Goal: Task Accomplishment & Management: Complete application form

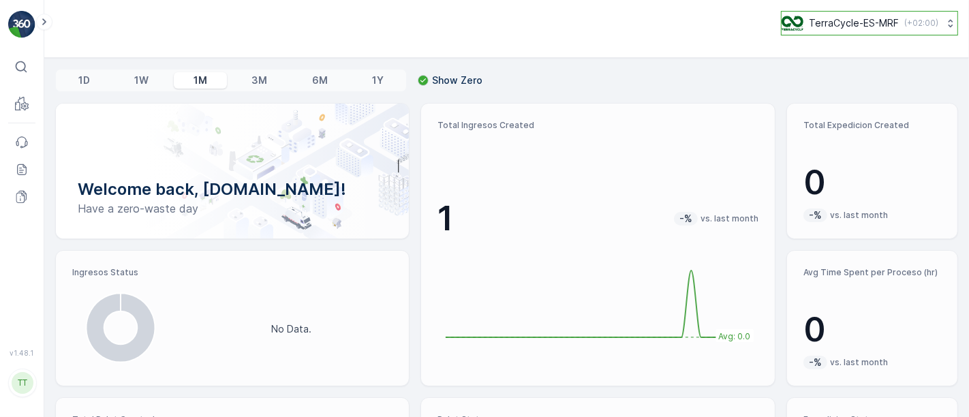
click at [843, 26] on p "TerraCycle-ES-MRF" at bounding box center [854, 23] width 90 height 14
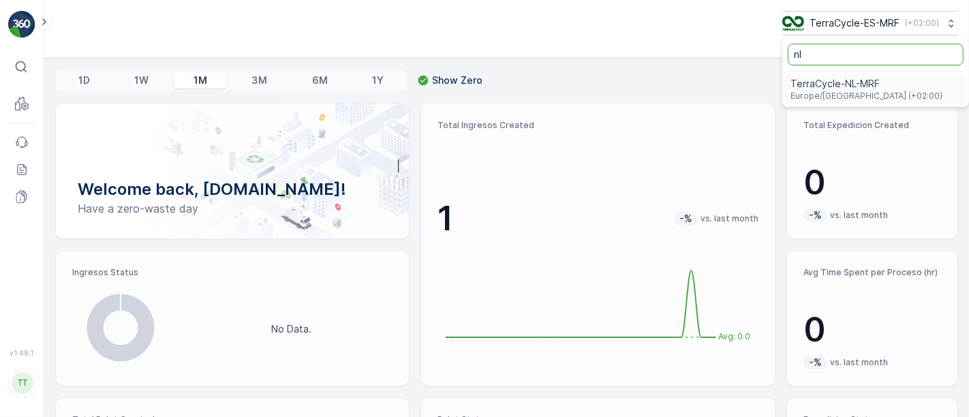
type input "nl"
click at [840, 82] on span "TerraCycle-NL-MRF" at bounding box center [866, 84] width 152 height 14
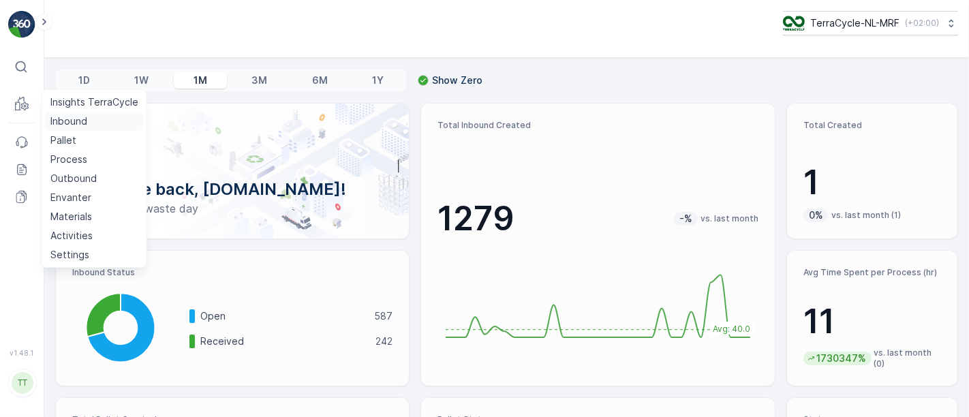
click at [61, 123] on p "Inbound" at bounding box center [68, 121] width 37 height 14
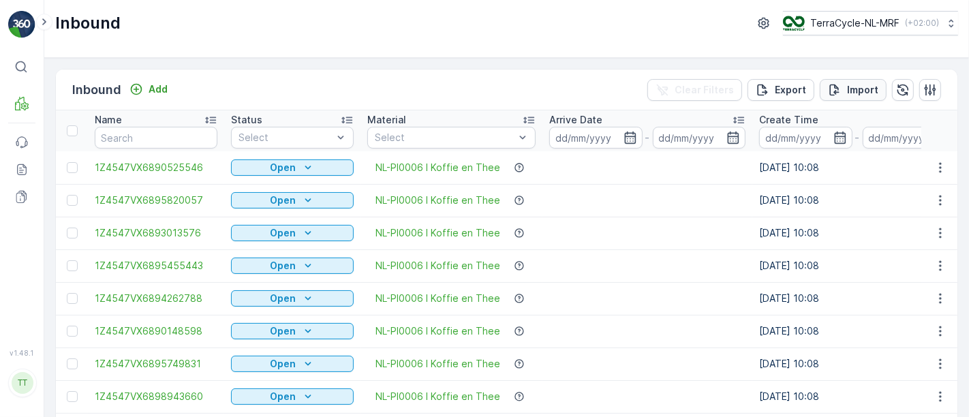
click at [847, 93] on p "Import" at bounding box center [862, 90] width 31 height 14
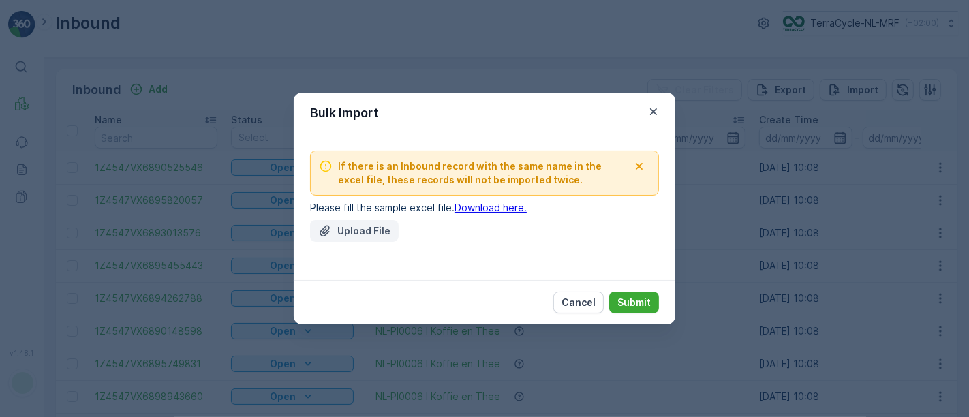
click at [382, 228] on p "Upload File" at bounding box center [363, 231] width 53 height 14
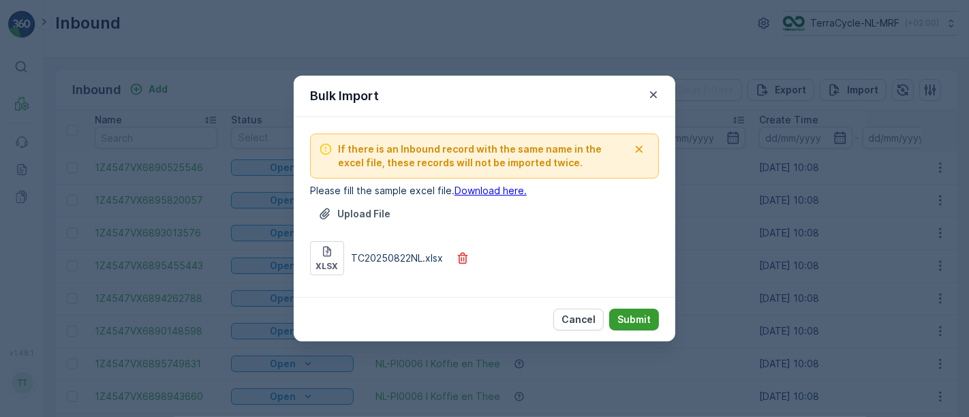
click at [640, 318] on p "Submit" at bounding box center [633, 320] width 33 height 14
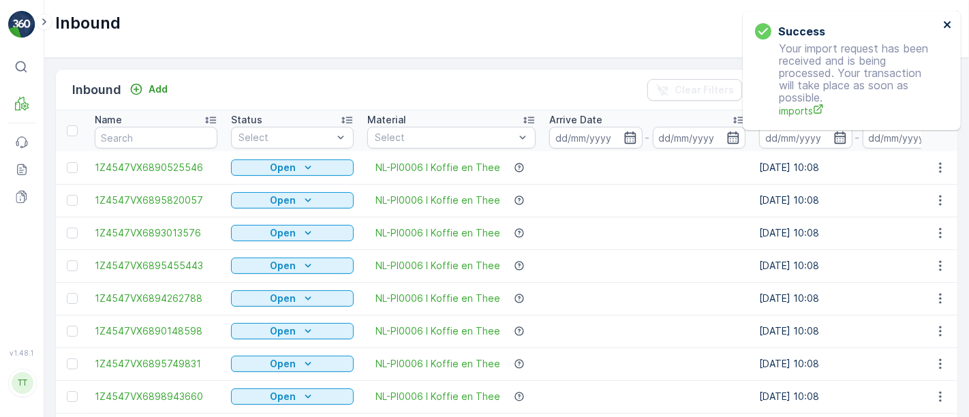
click at [946, 22] on icon "close" at bounding box center [948, 24] width 10 height 11
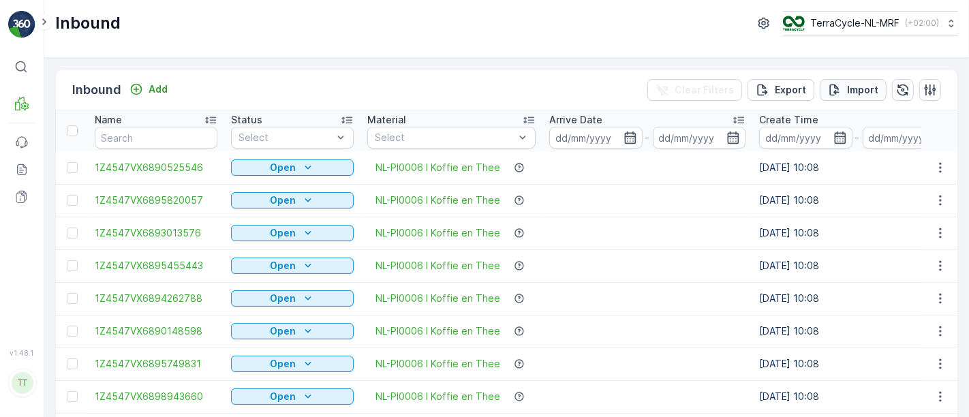
click at [850, 91] on p "Import" at bounding box center [862, 90] width 31 height 14
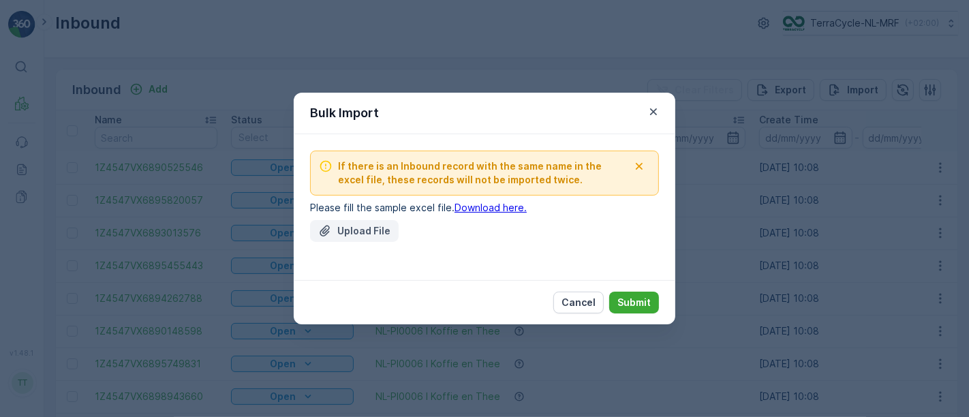
click at [364, 230] on p "Upload File" at bounding box center [363, 231] width 53 height 14
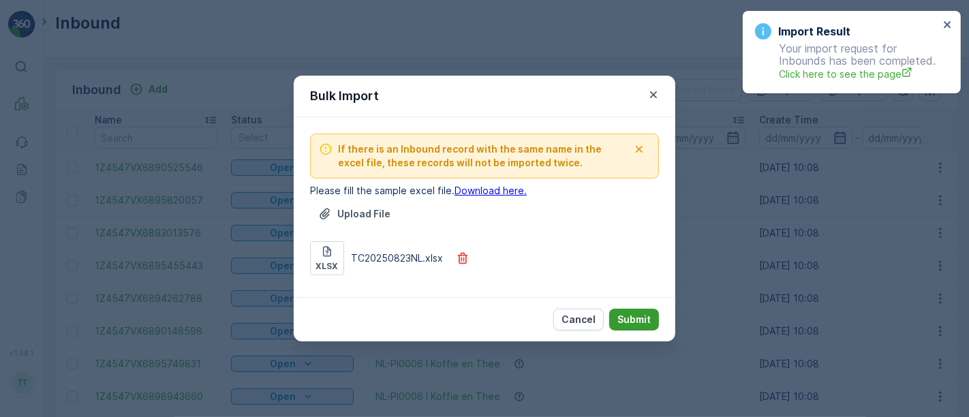
click at [628, 318] on p "Submit" at bounding box center [633, 320] width 33 height 14
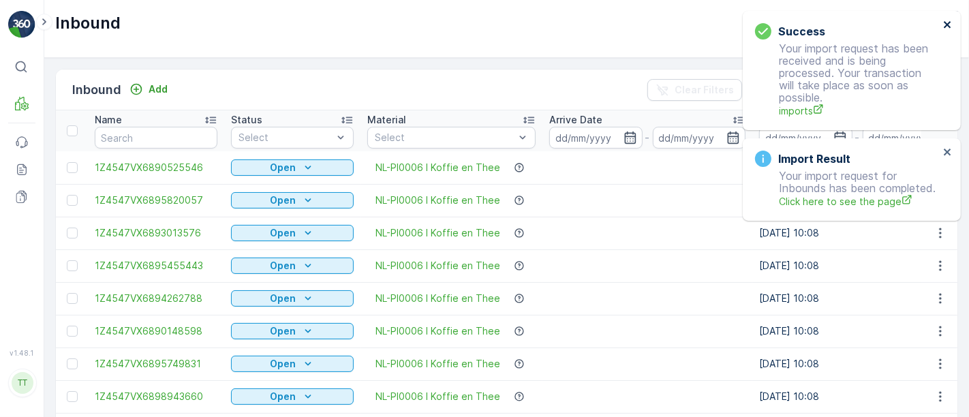
click at [948, 23] on icon "close" at bounding box center [946, 24] width 7 height 7
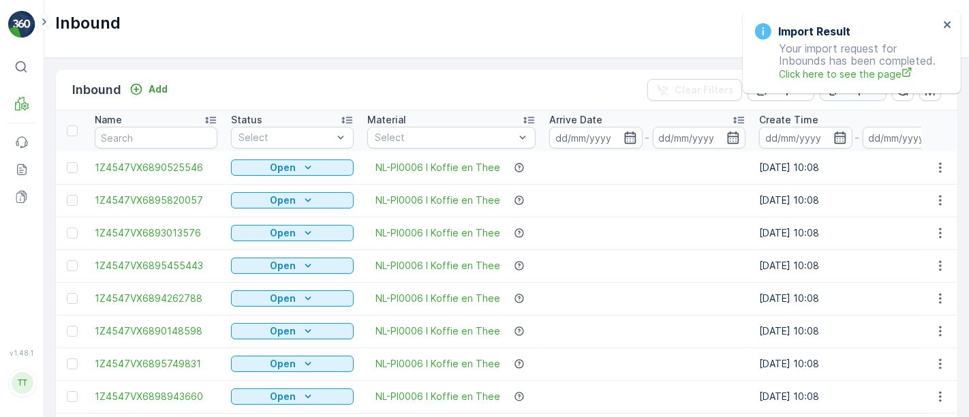
click at [856, 99] on button "Import" at bounding box center [852, 90] width 67 height 22
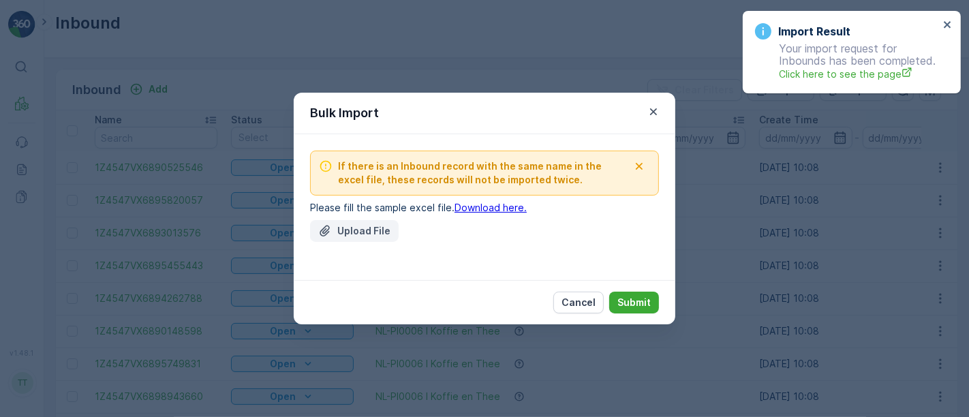
click at [365, 235] on p "Upload File" at bounding box center [363, 231] width 53 height 14
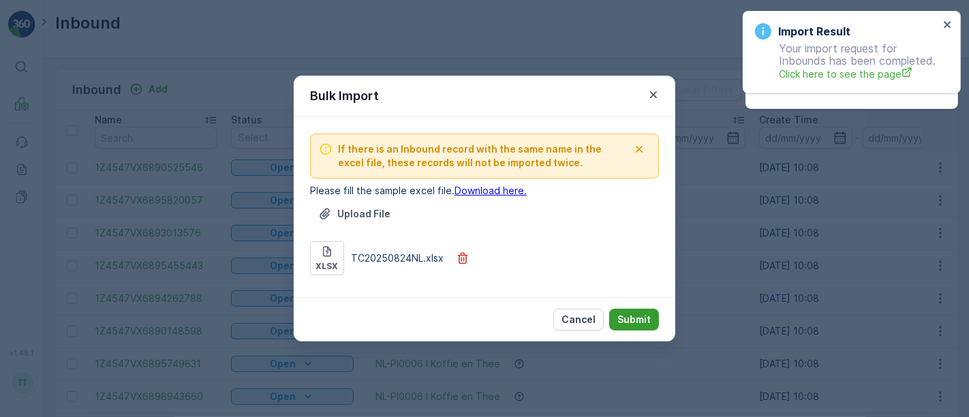
click at [639, 316] on p "Submit" at bounding box center [633, 320] width 33 height 14
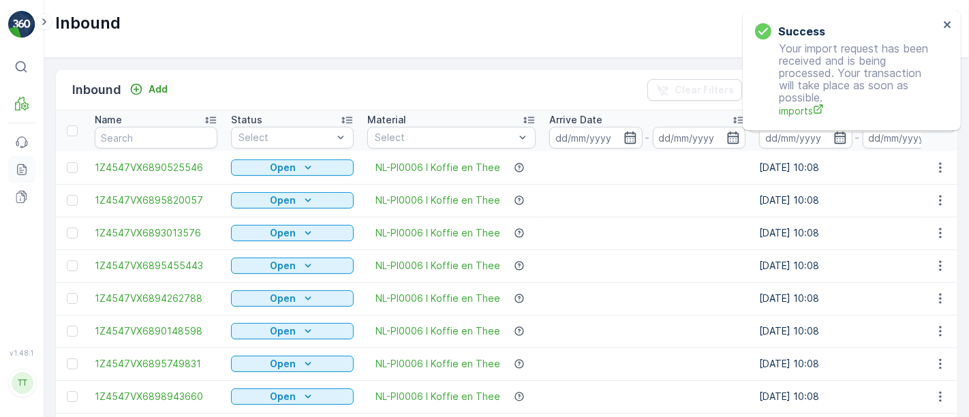
click at [20, 168] on icon at bounding box center [20, 168] width 3 height 1
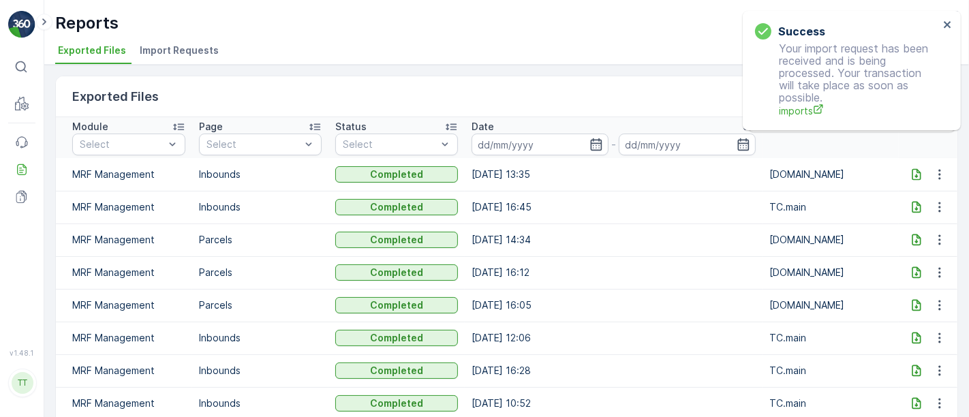
click at [185, 51] on span "Import Requests" at bounding box center [179, 51] width 79 height 14
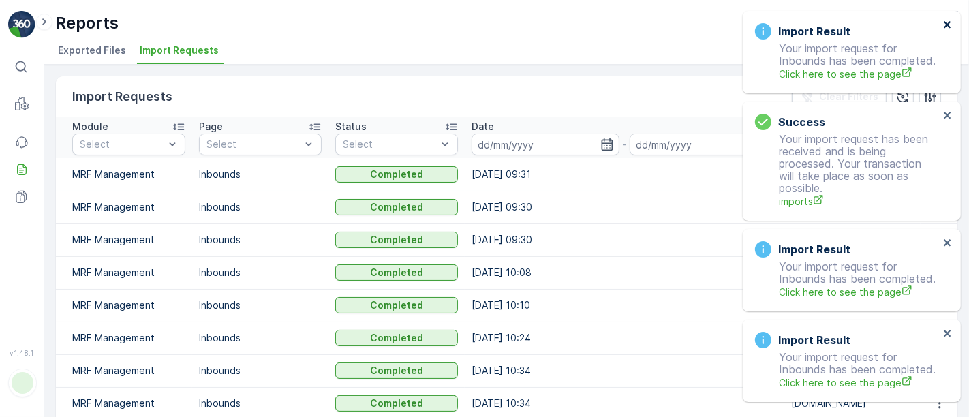
click at [943, 24] on icon "close" at bounding box center [948, 24] width 10 height 11
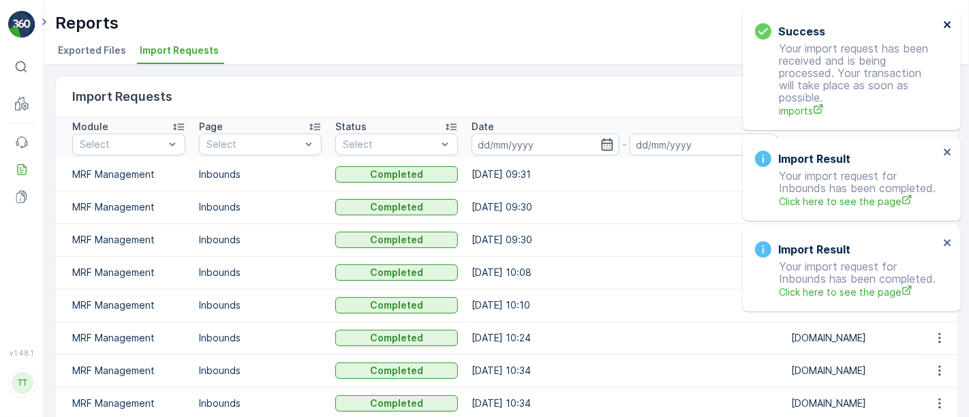
click at [943, 26] on icon "close" at bounding box center [948, 24] width 10 height 11
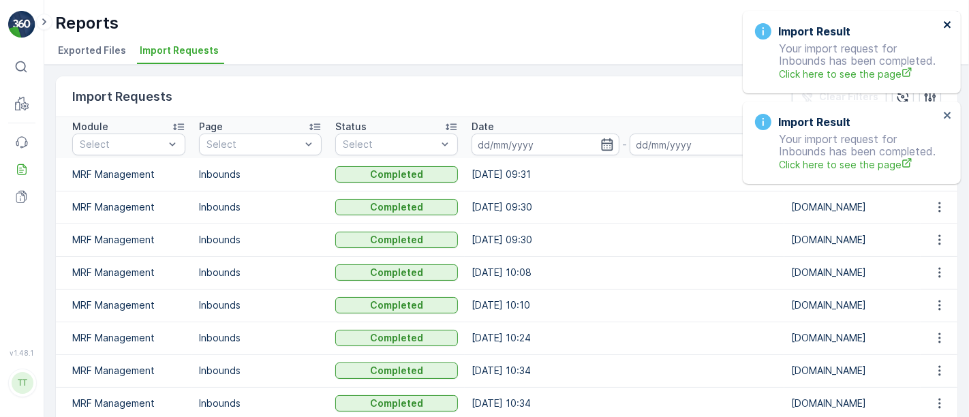
click at [946, 27] on icon "close" at bounding box center [946, 24] width 7 height 7
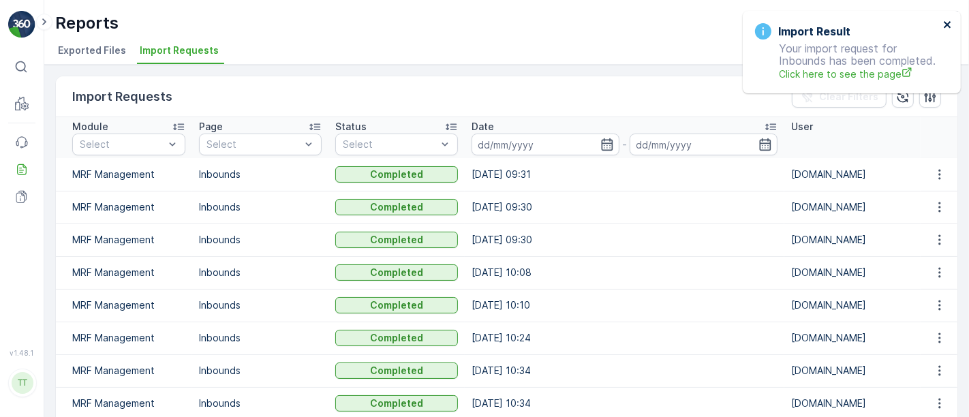
click at [944, 28] on icon "close" at bounding box center [948, 24] width 10 height 11
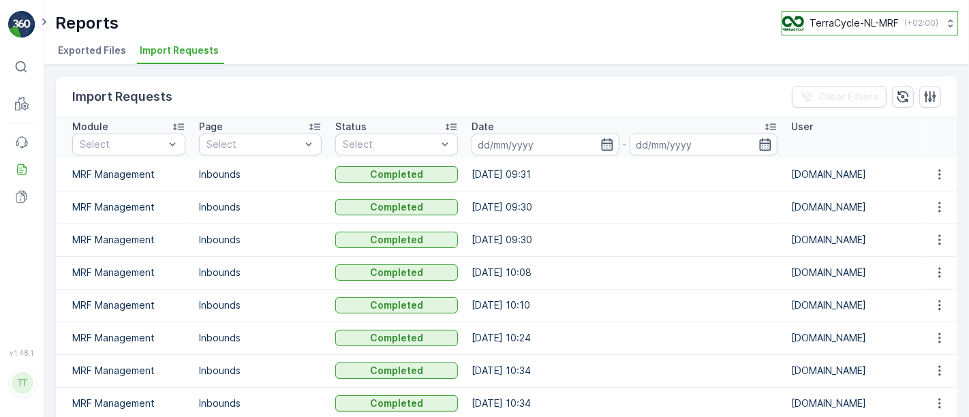
click at [866, 22] on p "TerraCycle-NL-MRF" at bounding box center [853, 23] width 89 height 14
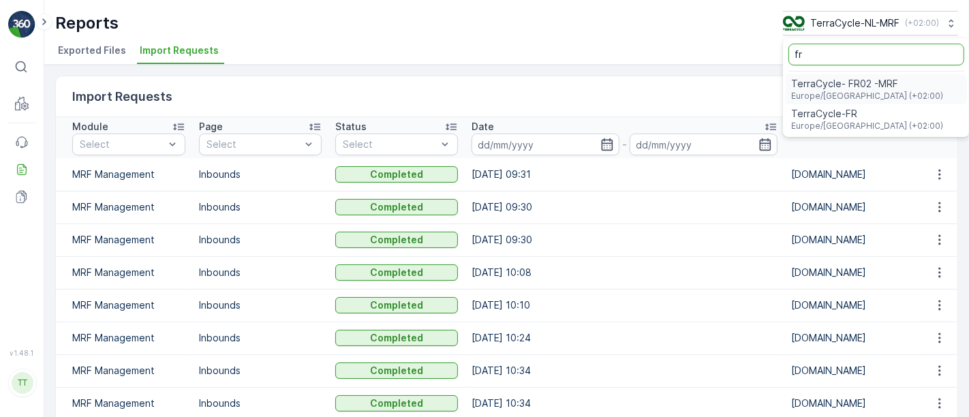
type input "fr"
click at [842, 97] on span "Europe/Paris (+02:00)" at bounding box center [867, 96] width 152 height 11
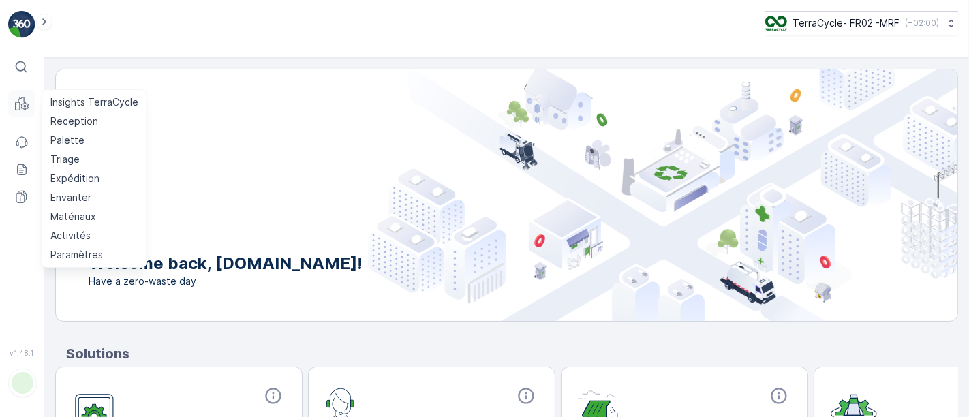
click at [21, 101] on icon at bounding box center [22, 104] width 14 height 14
click at [65, 121] on p "Reception" at bounding box center [74, 121] width 48 height 14
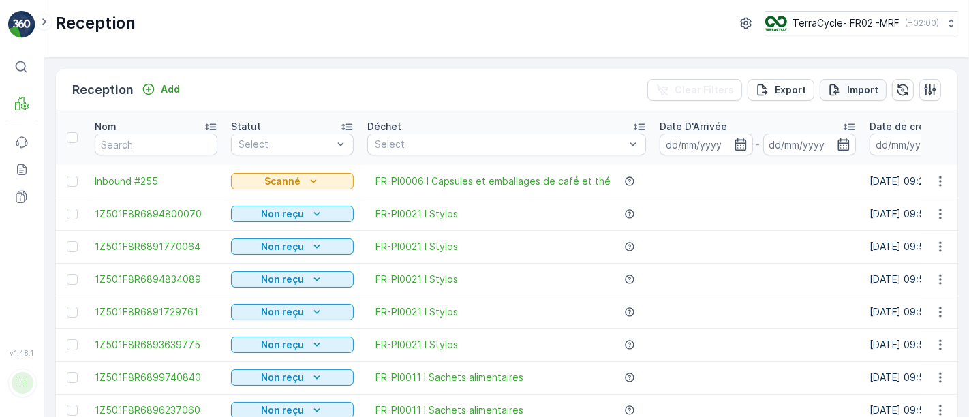
click at [828, 92] on icon "Import" at bounding box center [835, 90] width 14 height 14
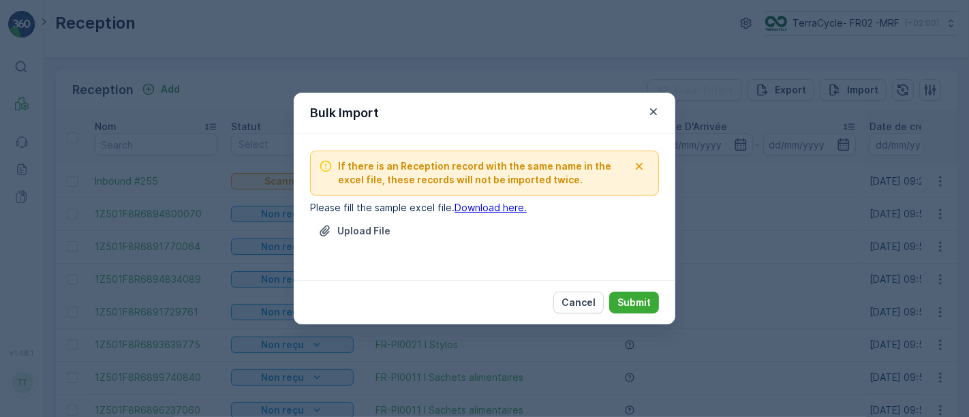
click at [500, 206] on link "Download here." at bounding box center [490, 208] width 72 height 12
click at [375, 230] on p "Upload File" at bounding box center [363, 231] width 53 height 14
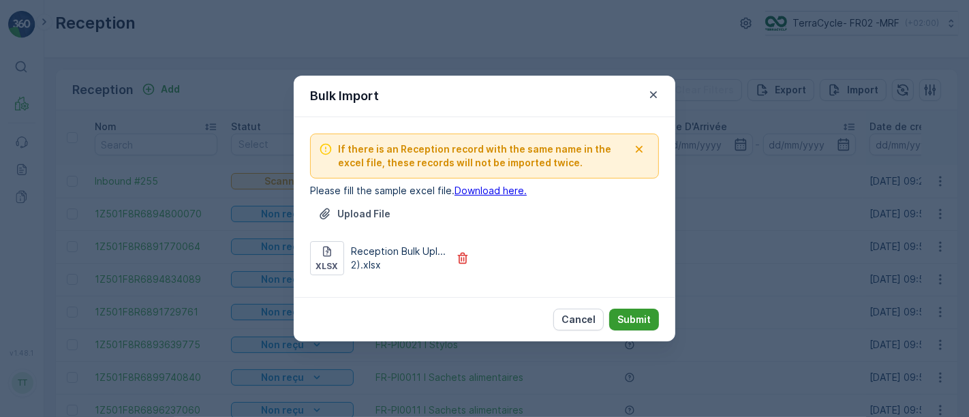
click at [621, 320] on p "Submit" at bounding box center [633, 320] width 33 height 14
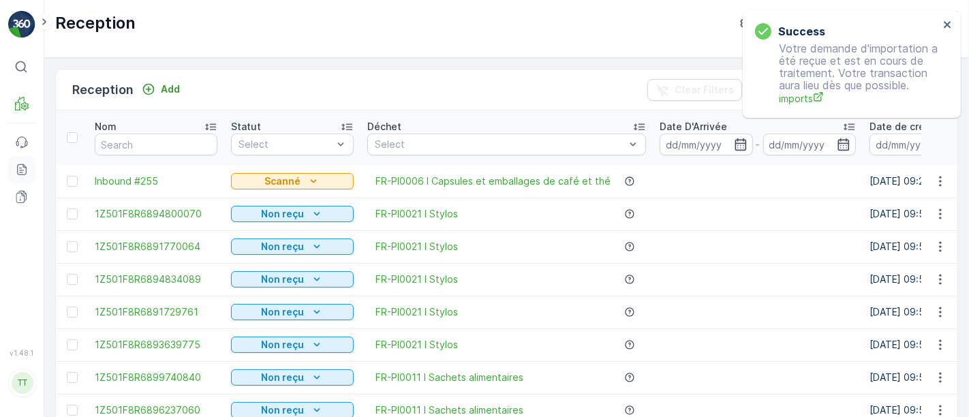
click at [20, 168] on icon at bounding box center [20, 168] width 3 height 1
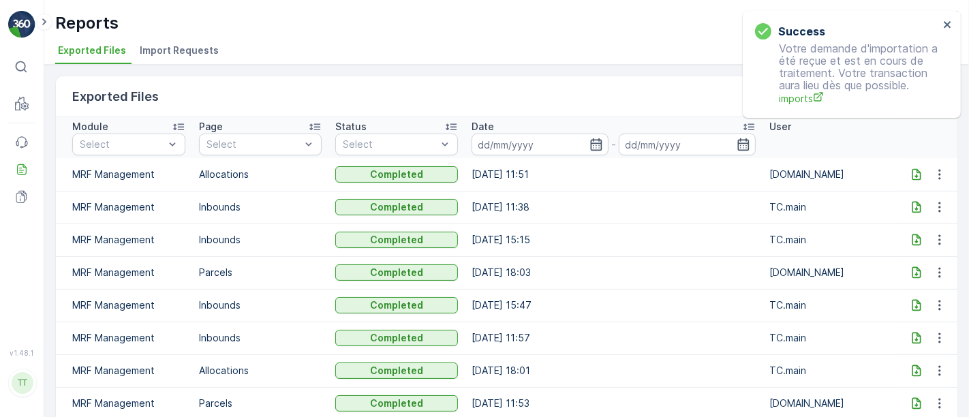
click at [155, 46] on span "Import Requests" at bounding box center [179, 51] width 79 height 14
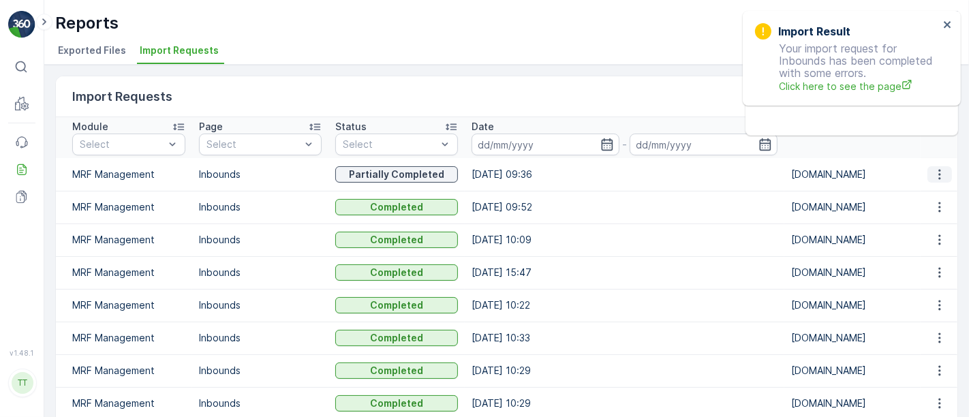
click at [940, 172] on icon "button" at bounding box center [940, 175] width 14 height 14
click at [927, 203] on ul "See More Details" at bounding box center [923, 193] width 95 height 25
click at [922, 193] on span "See More Details" at bounding box center [923, 194] width 79 height 14
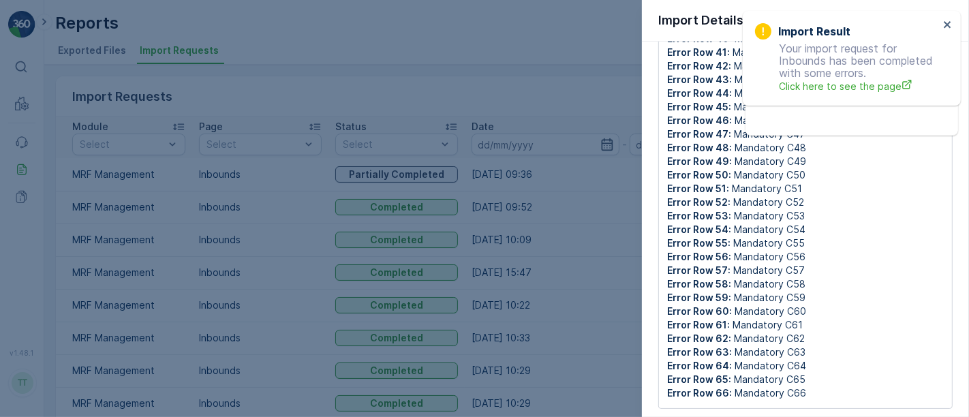
scroll to position [247, 0]
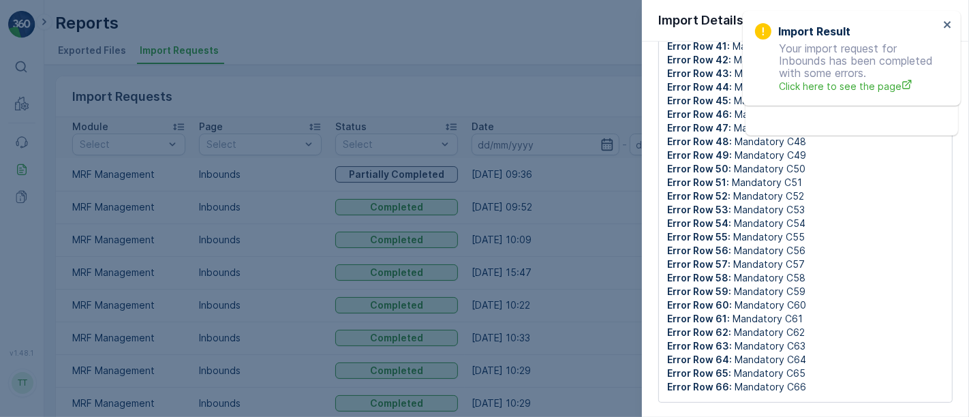
click at [332, 57] on div at bounding box center [484, 208] width 969 height 417
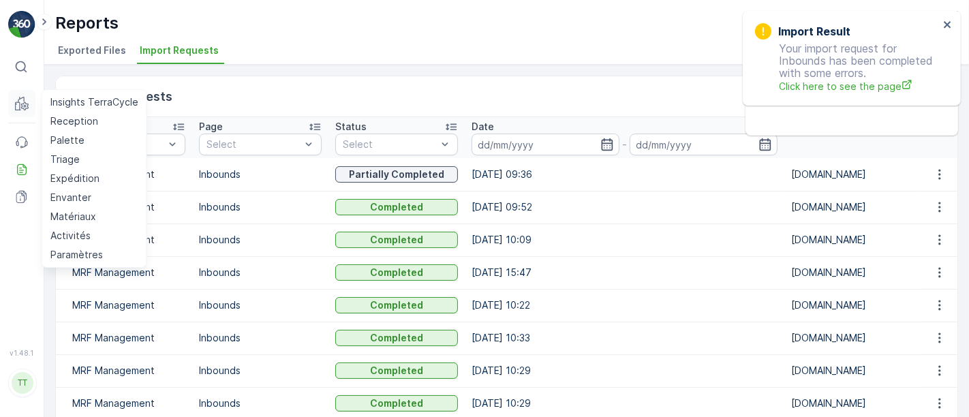
click at [21, 105] on icon at bounding box center [22, 104] width 14 height 14
drag, startPoint x: 59, startPoint y: 127, endPoint x: 102, endPoint y: 123, distance: 43.7
click at [59, 127] on p "Reception" at bounding box center [74, 121] width 48 height 14
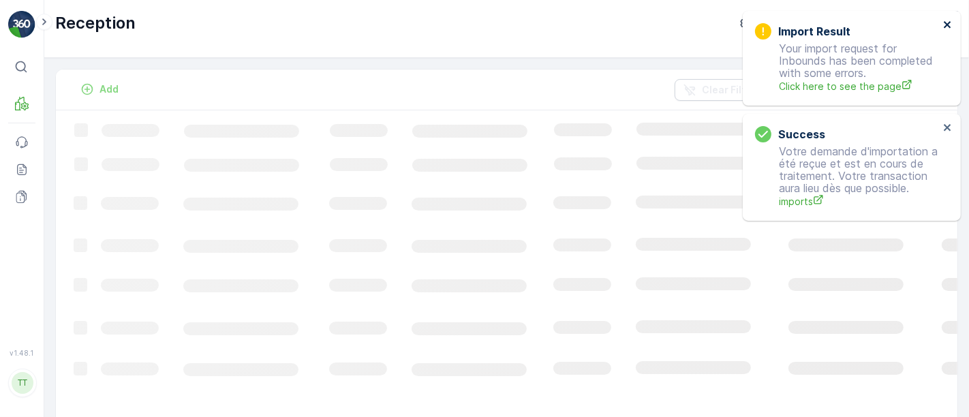
click at [944, 20] on icon "close" at bounding box center [948, 24] width 10 height 11
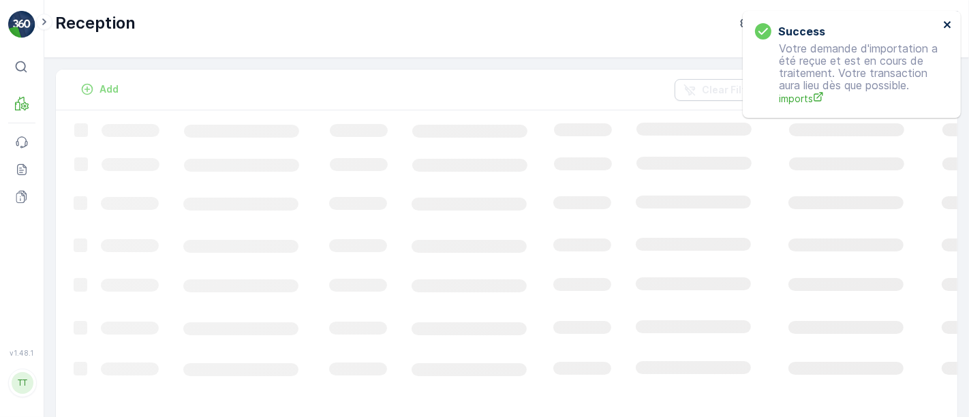
click at [945, 20] on icon "close" at bounding box center [948, 24] width 10 height 11
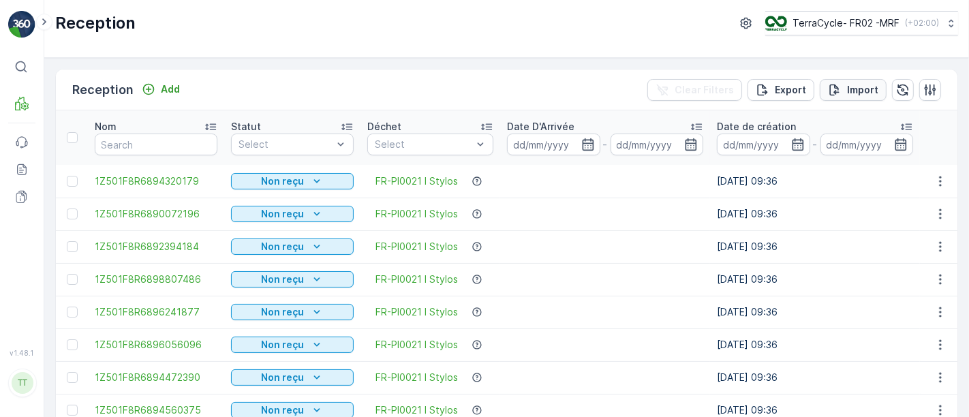
click at [841, 89] on div "Import" at bounding box center [853, 90] width 50 height 14
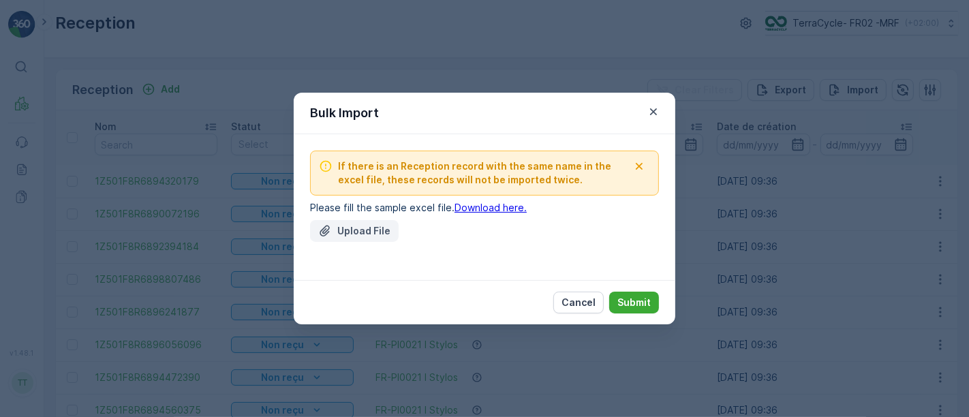
click at [374, 228] on p "Upload File" at bounding box center [363, 231] width 53 height 14
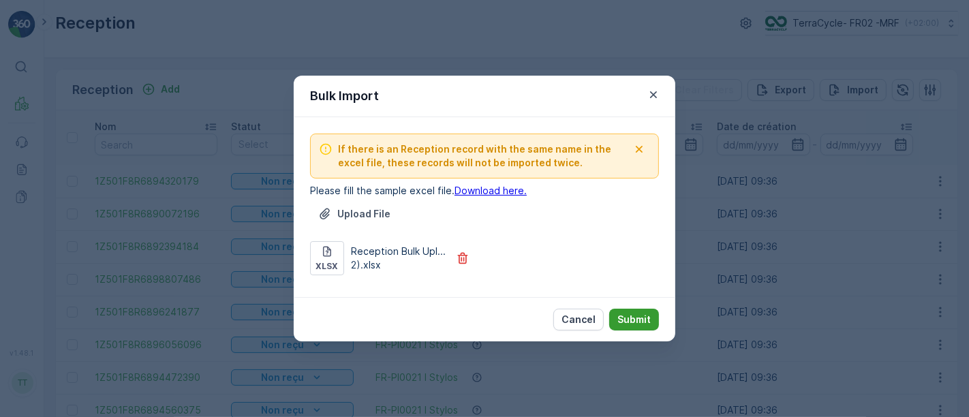
click at [631, 321] on p "Submit" at bounding box center [633, 320] width 33 height 14
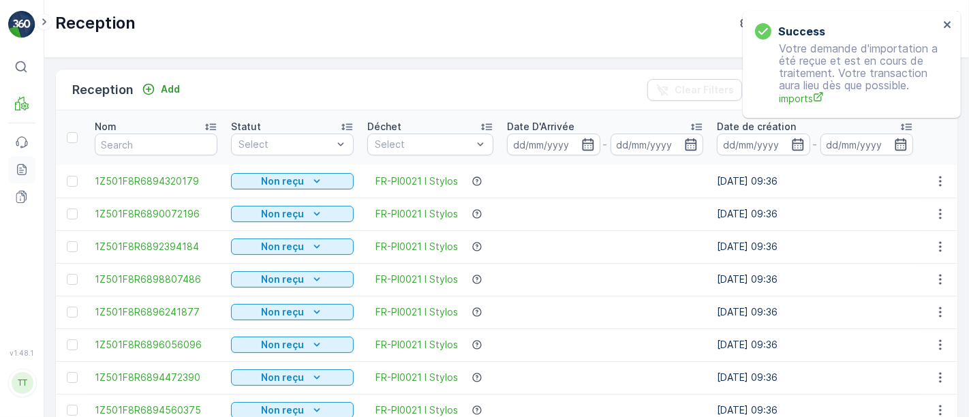
click at [16, 168] on icon at bounding box center [22, 170] width 14 height 14
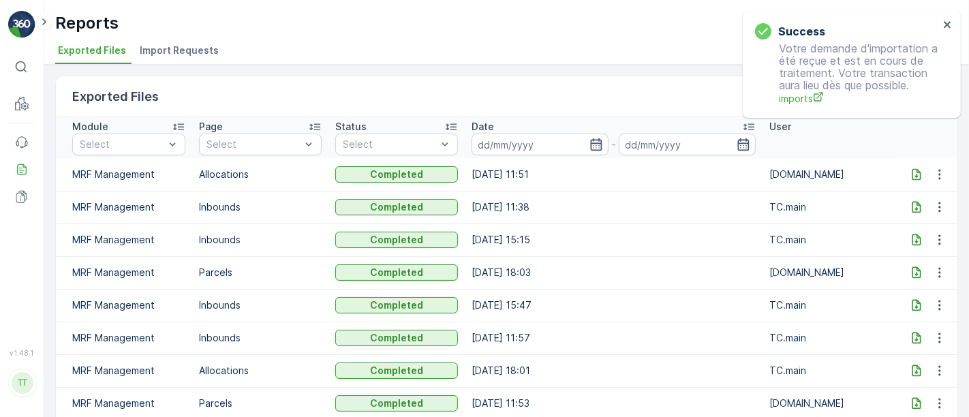
click at [192, 48] on span "Import Requests" at bounding box center [179, 51] width 79 height 14
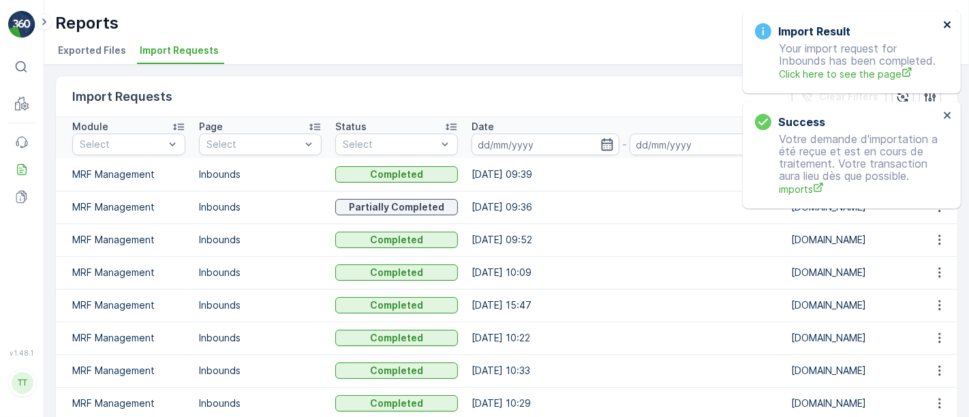
click at [945, 22] on icon "close" at bounding box center [946, 24] width 7 height 7
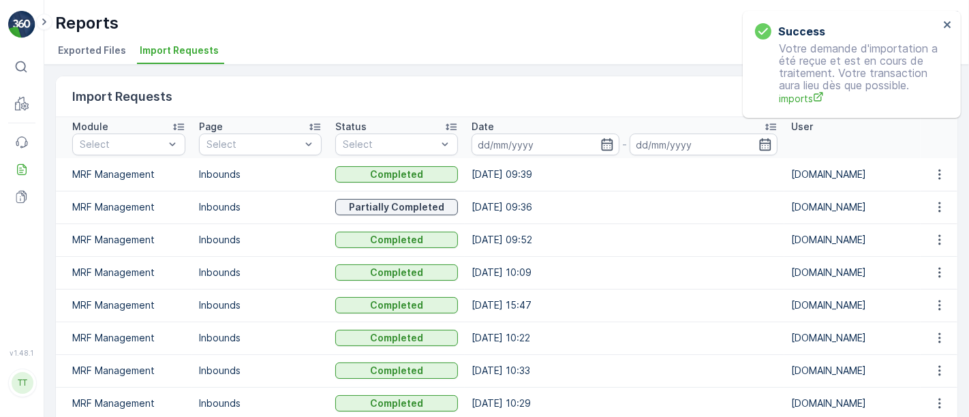
click at [870, 24] on div "Success" at bounding box center [847, 31] width 184 height 16
click at [947, 23] on icon "close" at bounding box center [948, 24] width 10 height 11
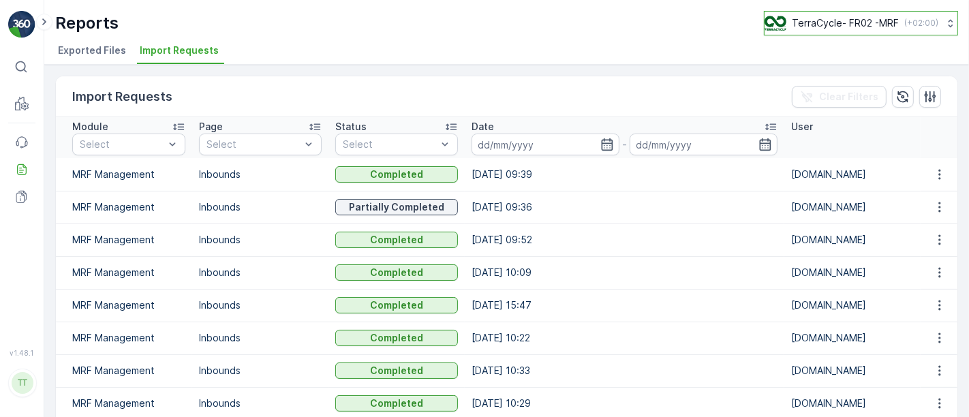
click at [827, 25] on p "TerraCycle- FR02 -MRF" at bounding box center [845, 23] width 107 height 14
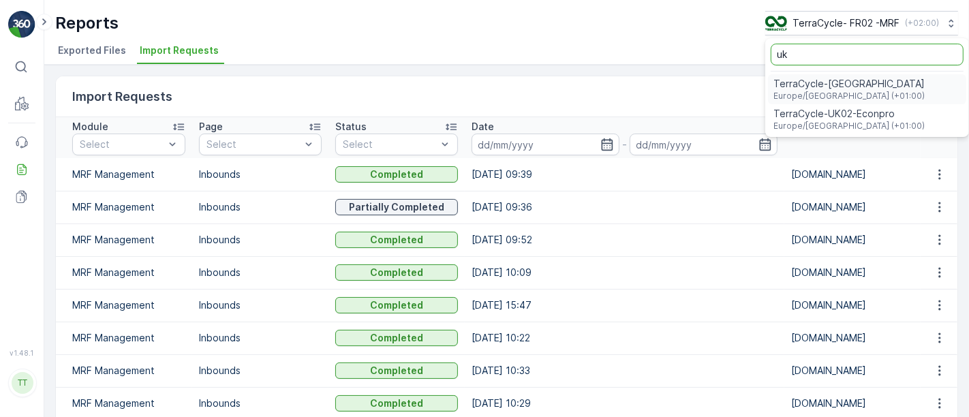
type input "uk"
click at [825, 116] on span "TerraCycle-UK02-Econpro" at bounding box center [848, 114] width 151 height 14
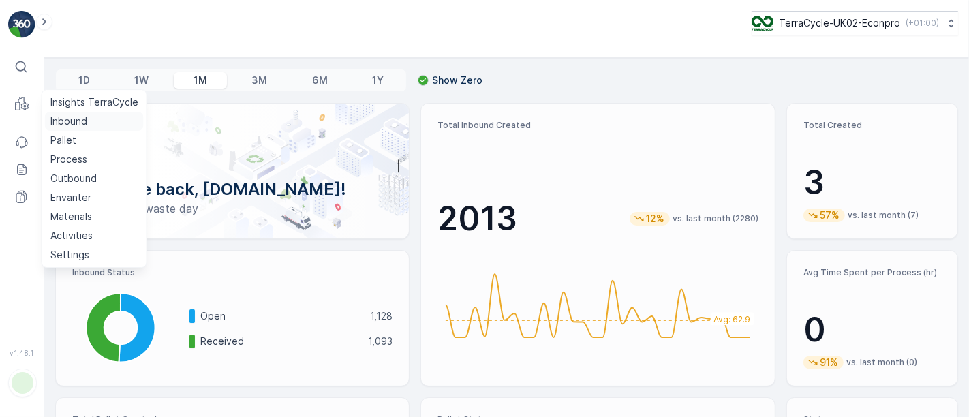
click at [68, 123] on p "Inbound" at bounding box center [68, 121] width 37 height 14
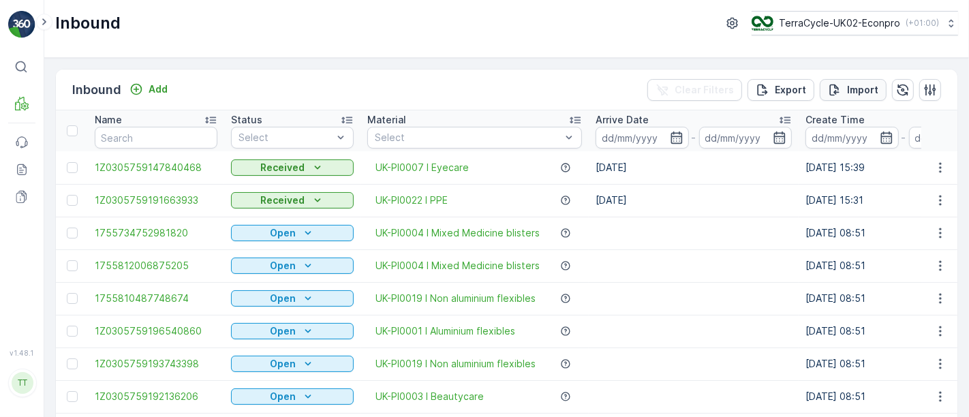
click at [854, 84] on p "Import" at bounding box center [862, 90] width 31 height 14
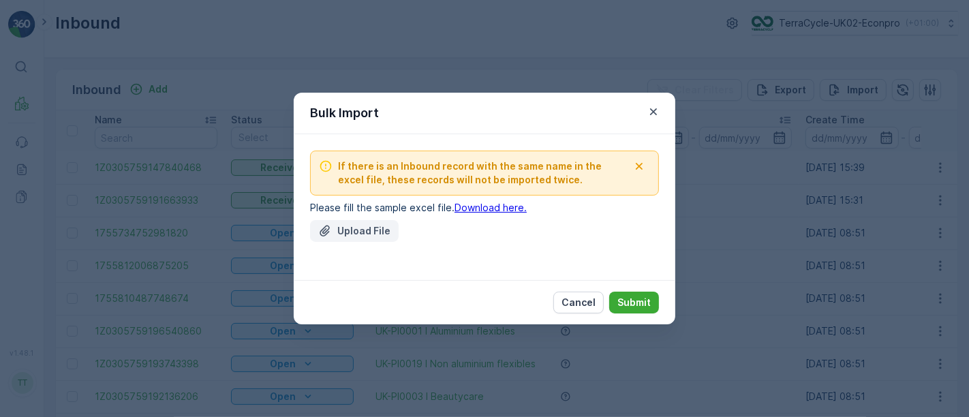
click at [358, 233] on p "Upload File" at bounding box center [363, 231] width 53 height 14
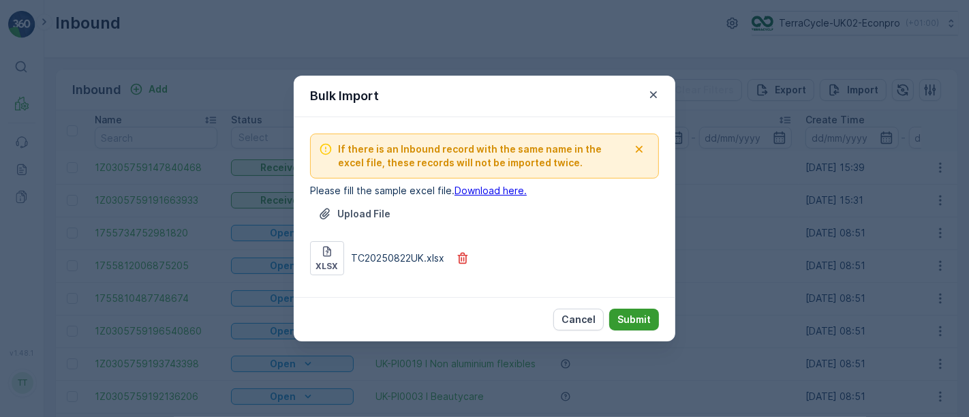
click at [625, 310] on button "Submit" at bounding box center [634, 320] width 50 height 22
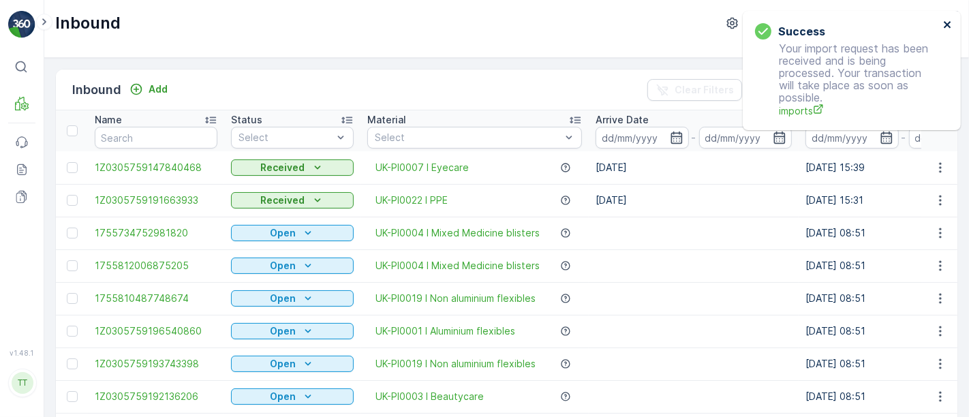
click at [948, 20] on icon "close" at bounding box center [948, 24] width 10 height 11
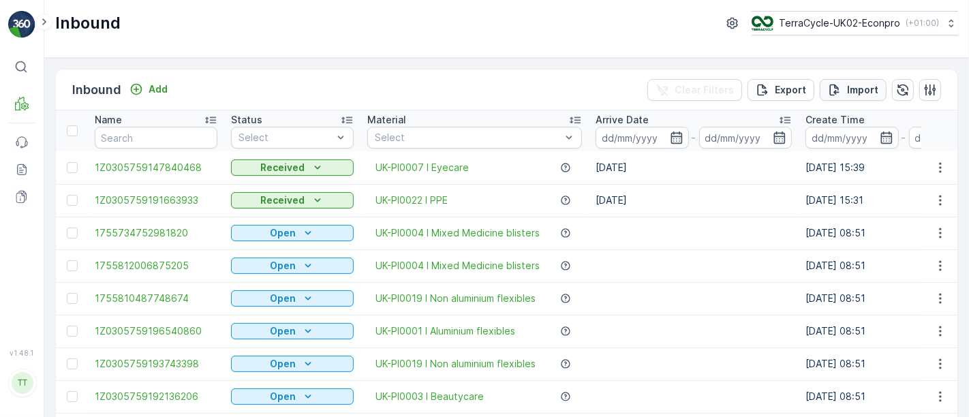
click at [825, 91] on button "Import" at bounding box center [852, 90] width 67 height 22
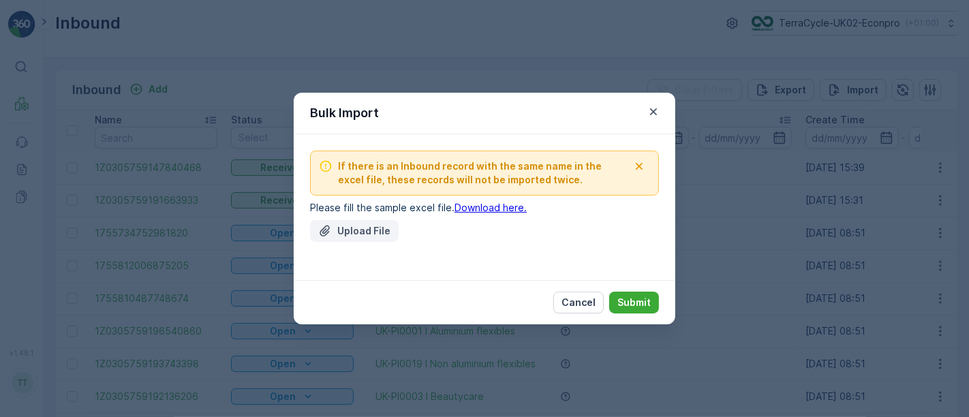
click at [354, 234] on p "Upload File" at bounding box center [363, 231] width 53 height 14
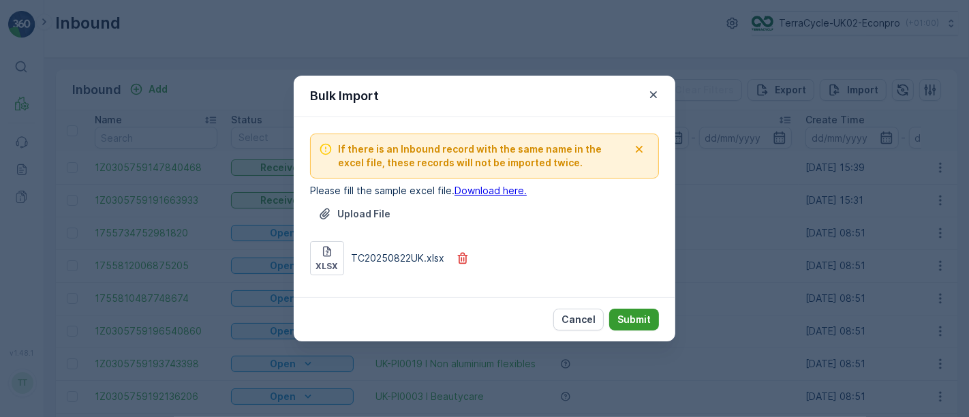
click at [630, 315] on p "Submit" at bounding box center [633, 320] width 33 height 14
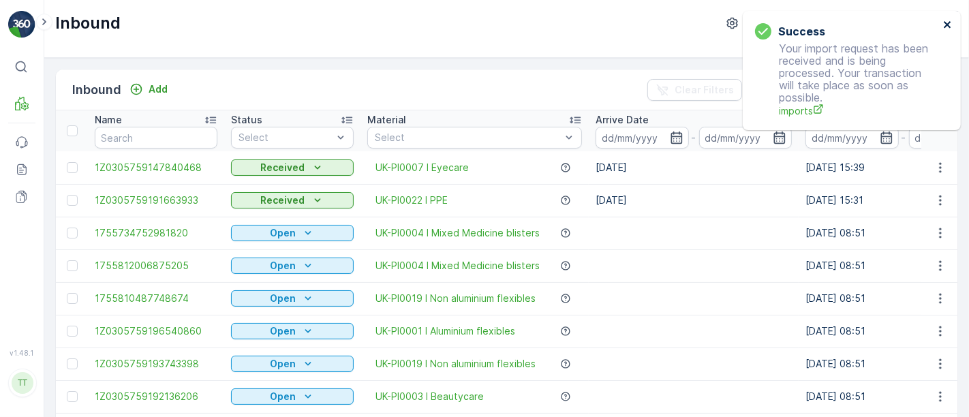
click at [949, 22] on icon "close" at bounding box center [946, 24] width 7 height 7
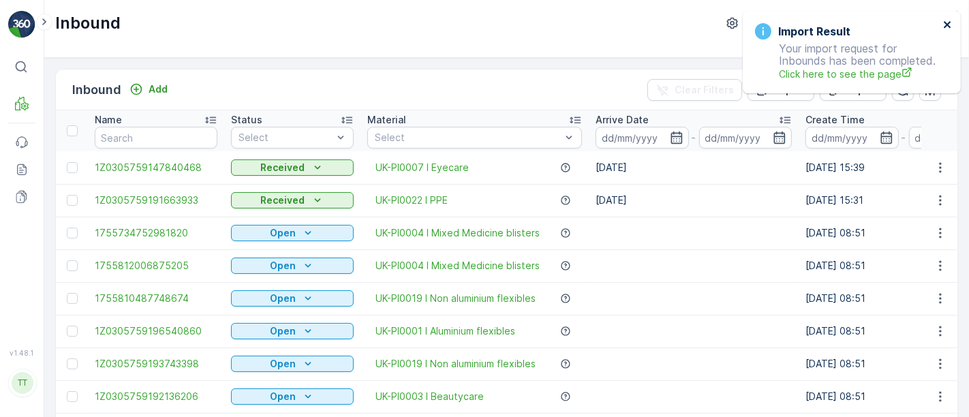
click at [948, 21] on icon "close" at bounding box center [948, 24] width 10 height 11
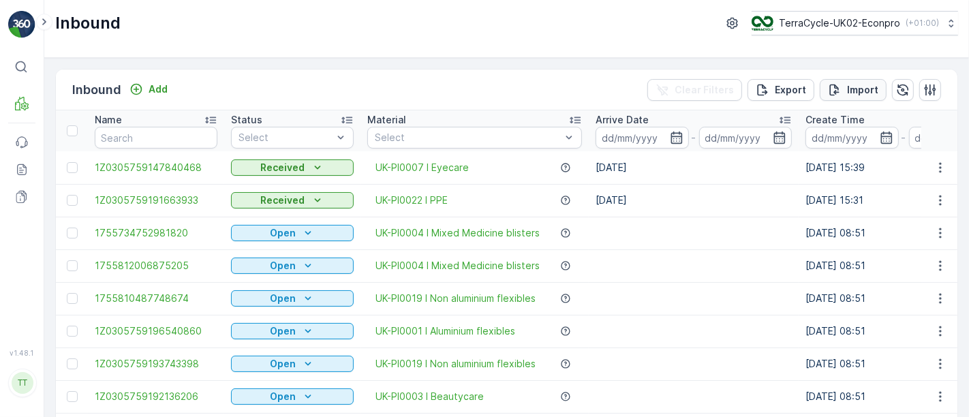
click at [861, 91] on p "Import" at bounding box center [862, 90] width 31 height 14
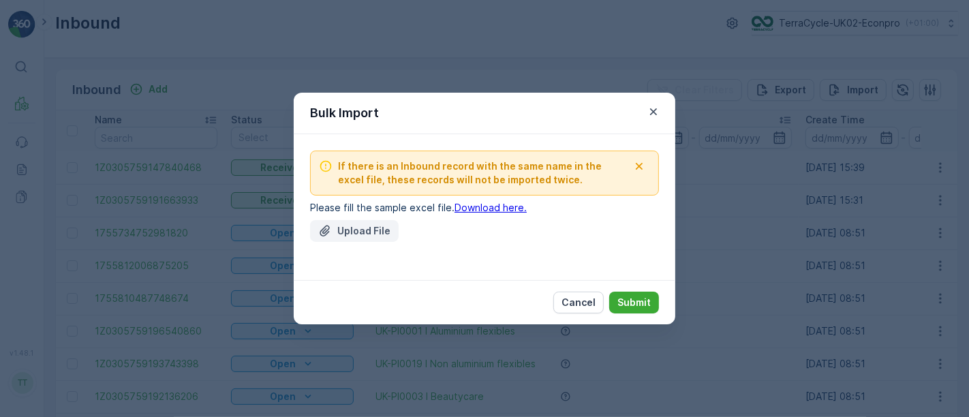
click at [366, 230] on p "Upload File" at bounding box center [363, 231] width 53 height 14
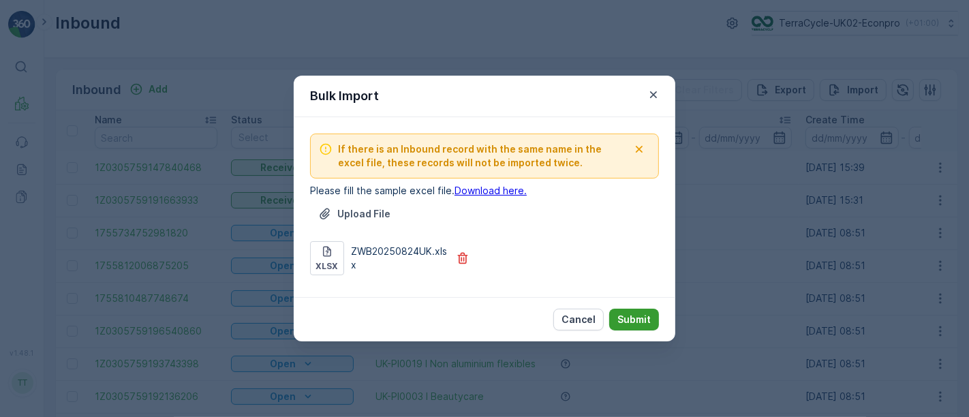
click at [628, 320] on p "Submit" at bounding box center [633, 320] width 33 height 14
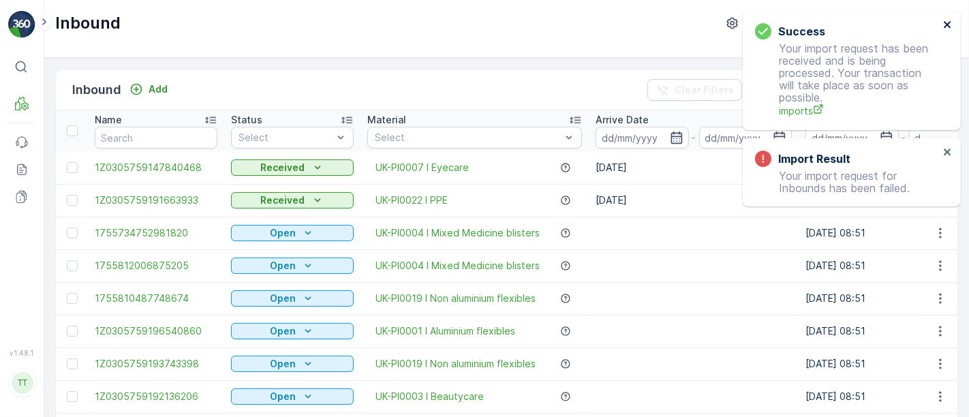
click at [948, 24] on icon "close" at bounding box center [946, 24] width 7 height 7
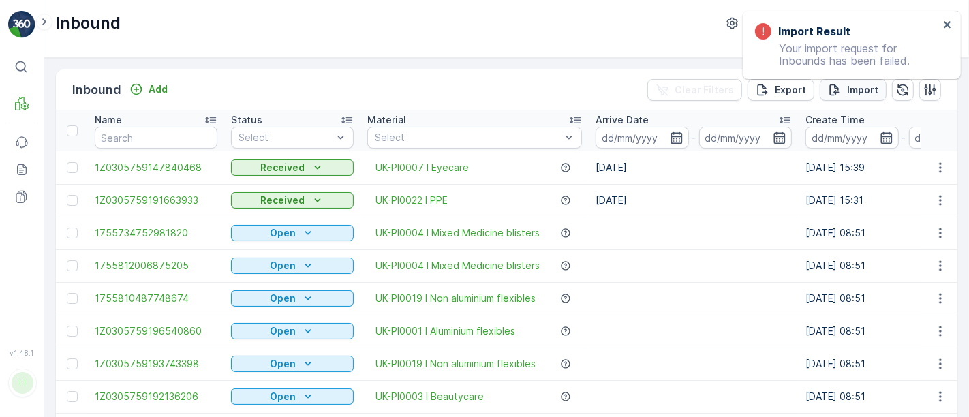
click at [847, 94] on p "Import" at bounding box center [862, 90] width 31 height 14
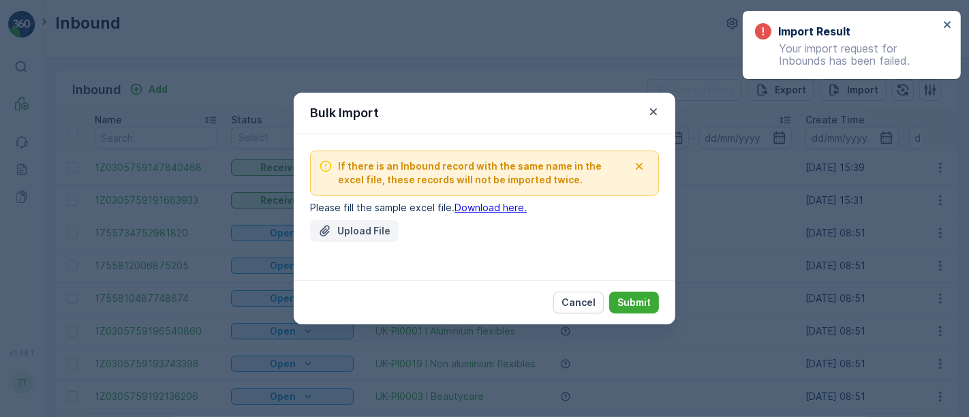
click at [356, 230] on p "Upload File" at bounding box center [363, 231] width 53 height 14
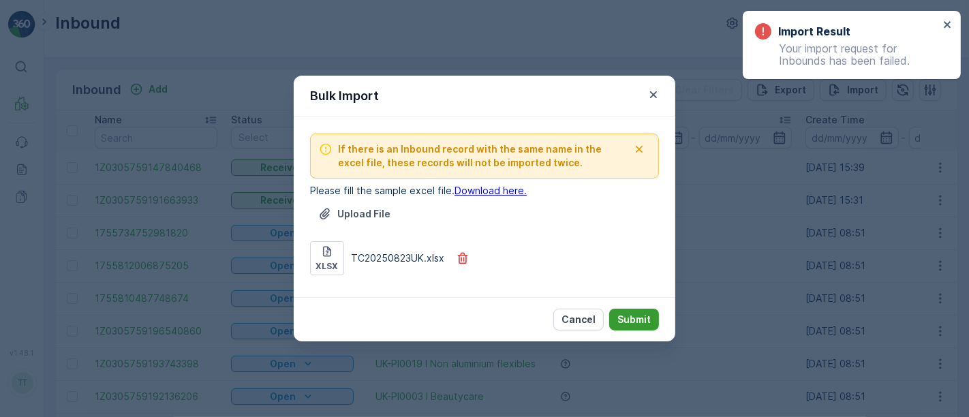
click at [634, 322] on p "Submit" at bounding box center [633, 320] width 33 height 14
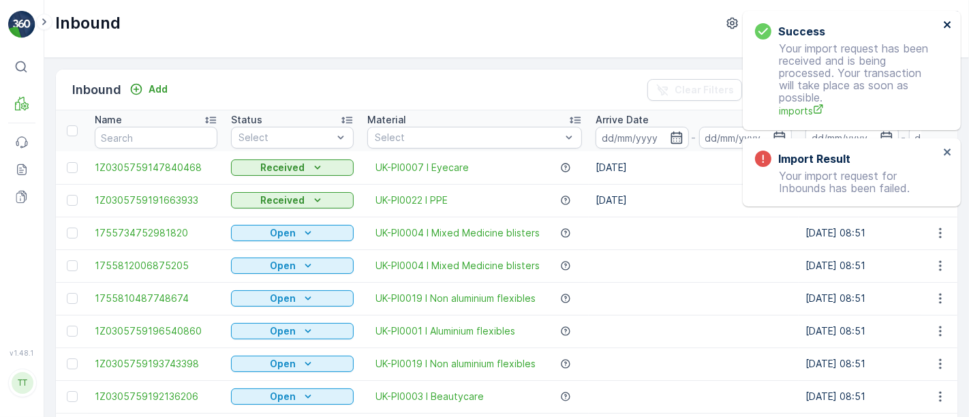
click at [946, 24] on icon "close" at bounding box center [946, 24] width 7 height 7
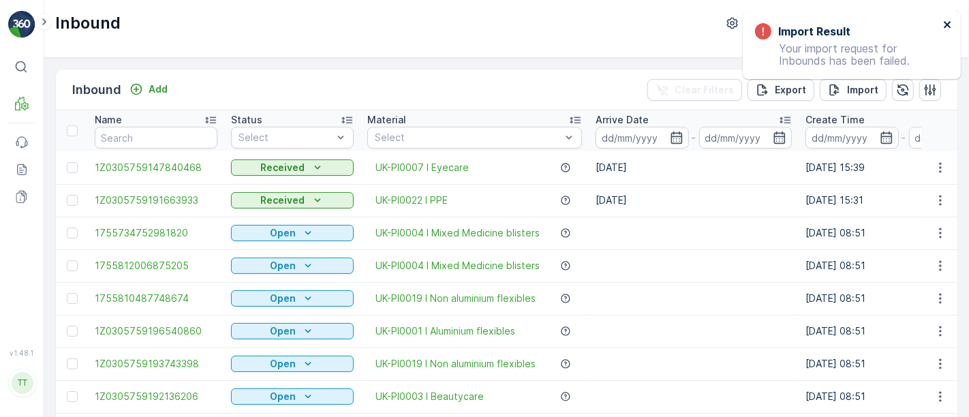
click at [946, 22] on icon "close" at bounding box center [948, 24] width 10 height 11
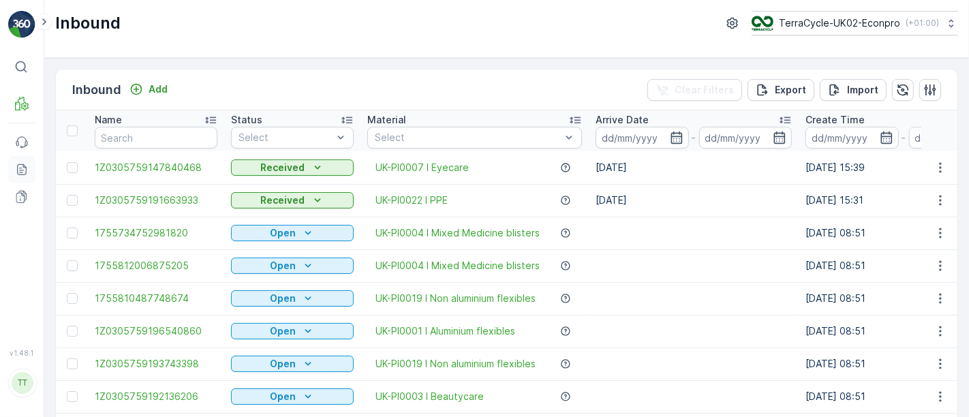
click at [29, 167] on link "Reports" at bounding box center [21, 169] width 27 height 27
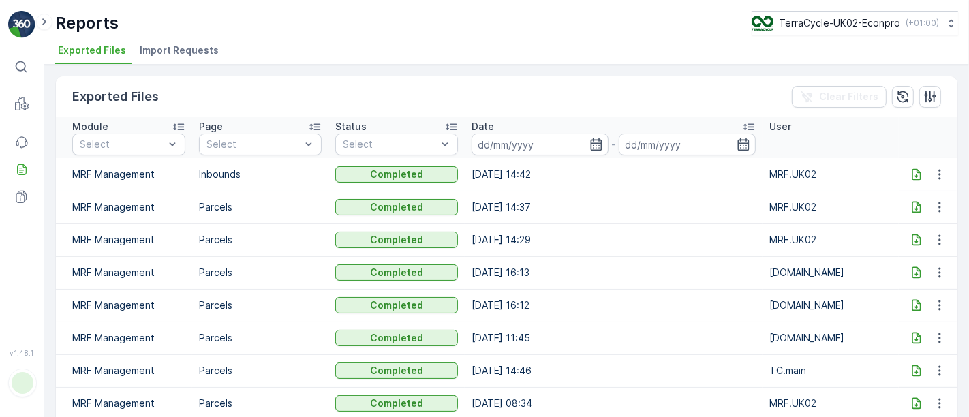
click at [164, 53] on span "Import Requests" at bounding box center [179, 51] width 79 height 14
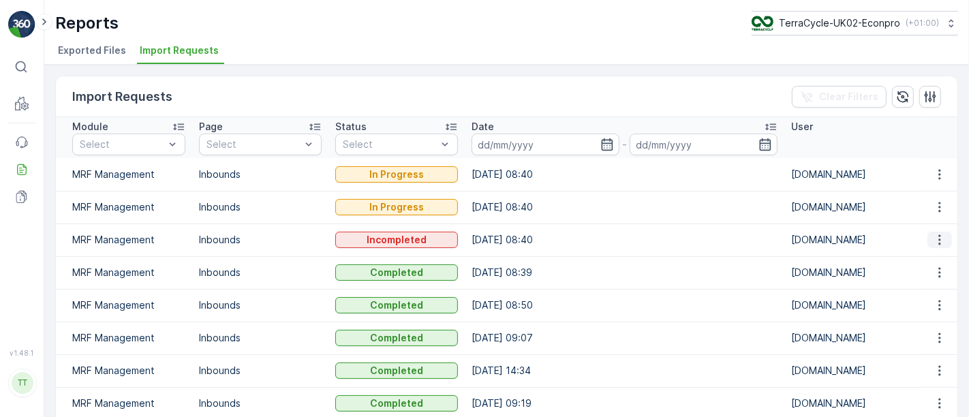
click at [939, 234] on icon "button" at bounding box center [940, 240] width 14 height 14
click at [920, 260] on span "See More Details" at bounding box center [923, 259] width 79 height 14
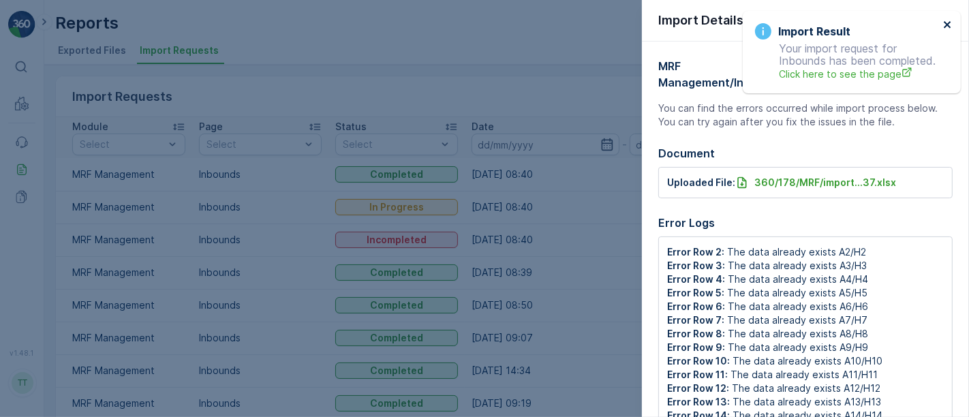
click at [949, 24] on icon "close" at bounding box center [948, 24] width 10 height 11
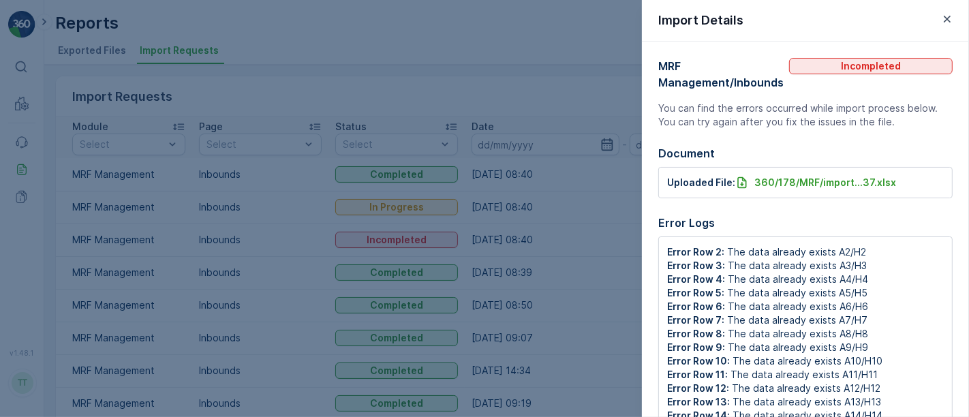
click at [616, 191] on div at bounding box center [484, 208] width 969 height 417
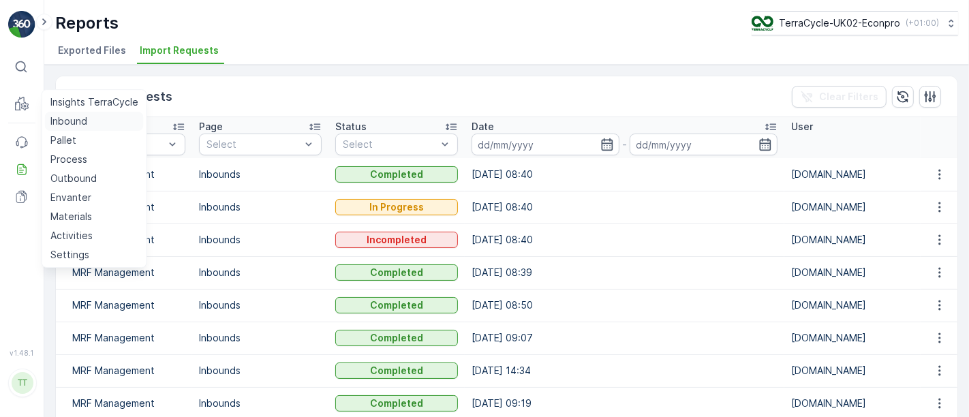
click at [62, 123] on p "Inbound" at bounding box center [68, 121] width 37 height 14
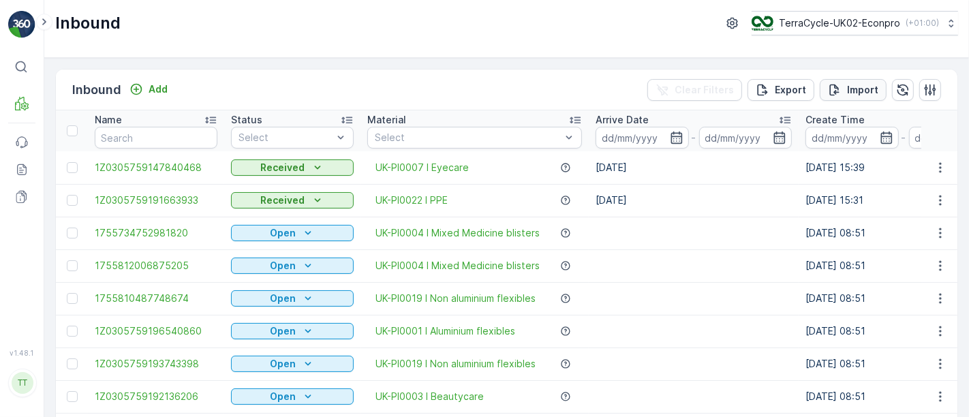
click at [850, 80] on button "Import" at bounding box center [852, 90] width 67 height 22
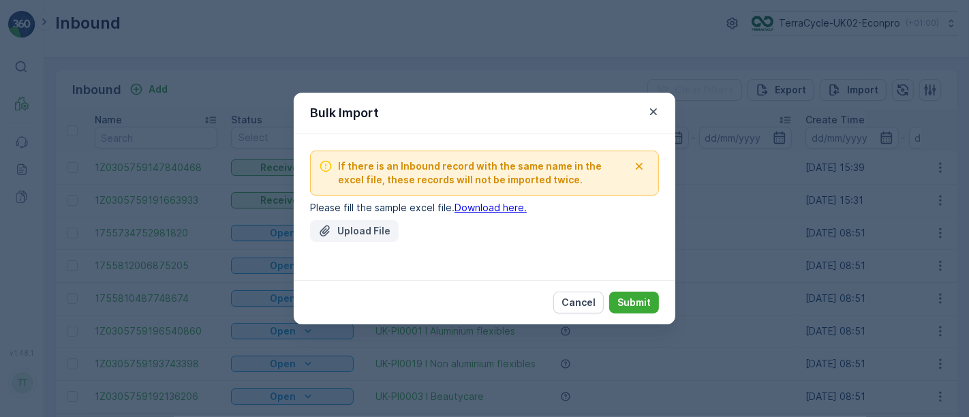
click at [362, 232] on p "Upload File" at bounding box center [363, 231] width 53 height 14
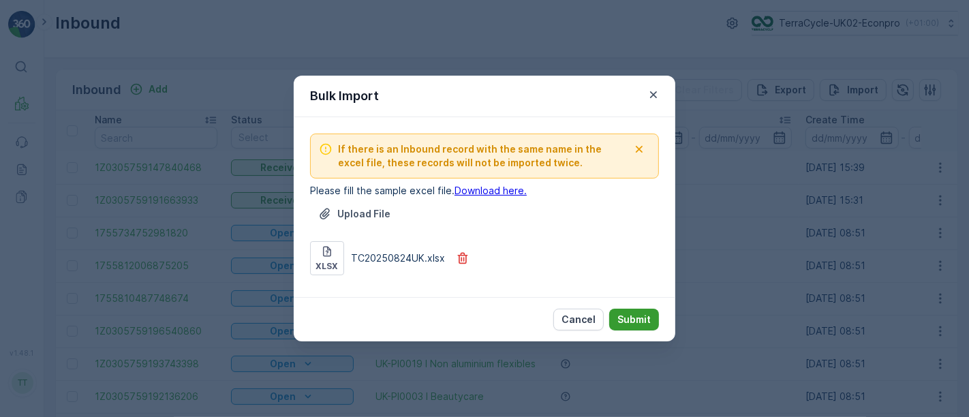
click at [633, 321] on p "Submit" at bounding box center [633, 320] width 33 height 14
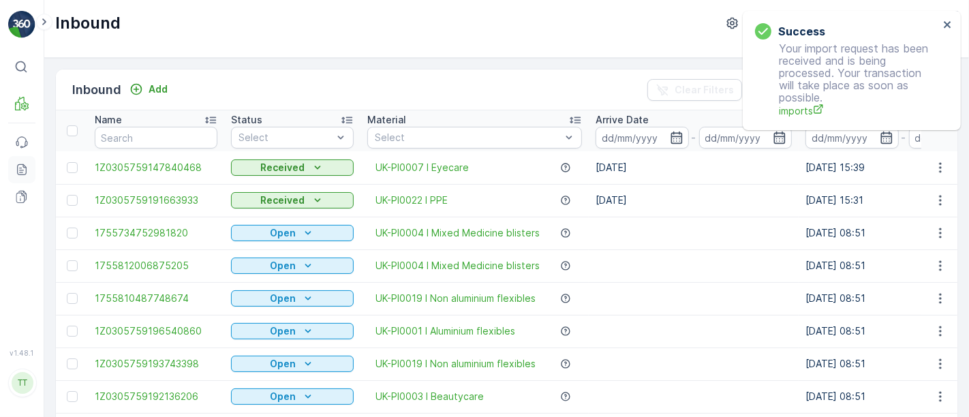
click at [22, 170] on icon at bounding box center [22, 170] width 14 height 14
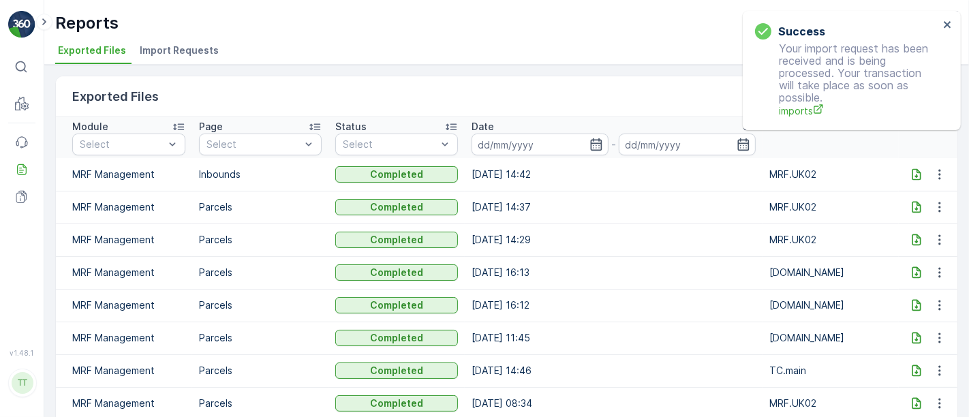
click at [170, 54] on span "Import Requests" at bounding box center [179, 51] width 79 height 14
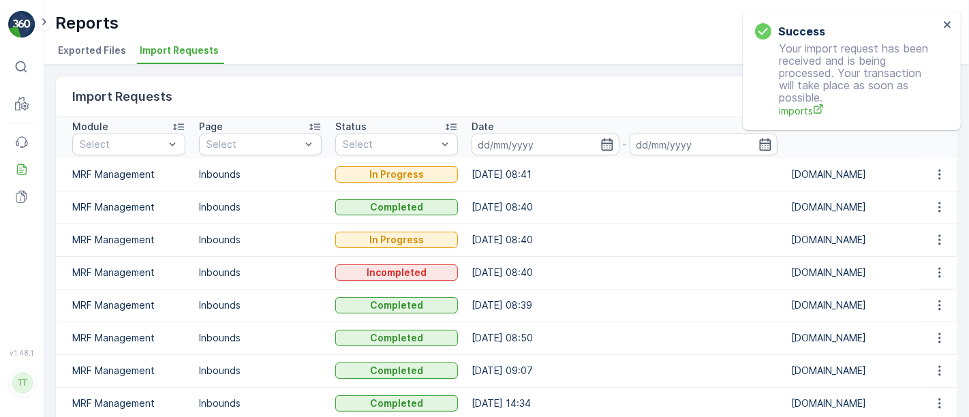
click at [941, 27] on div "Success Your import request has been received and is being processed. Your tran…" at bounding box center [847, 70] width 192 height 103
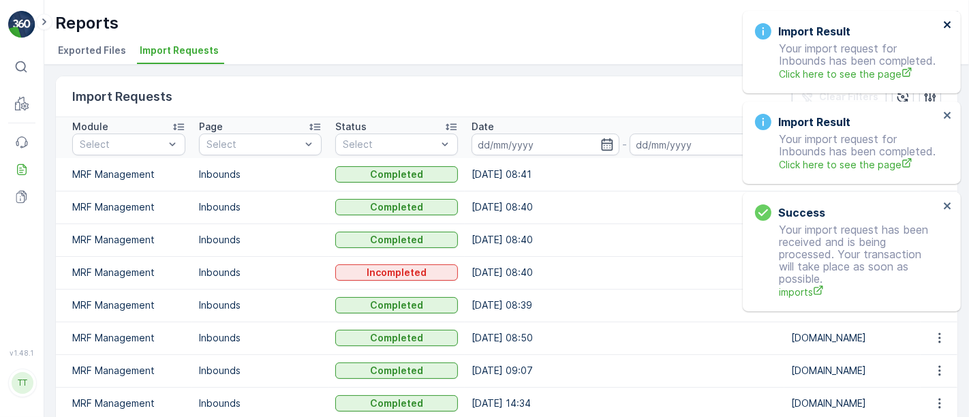
click at [948, 24] on icon "close" at bounding box center [948, 24] width 10 height 11
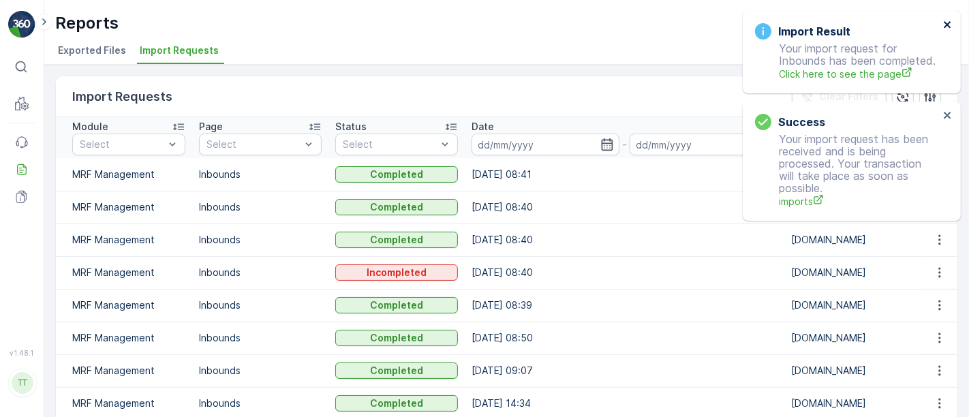
click at [948, 23] on icon "close" at bounding box center [946, 24] width 7 height 7
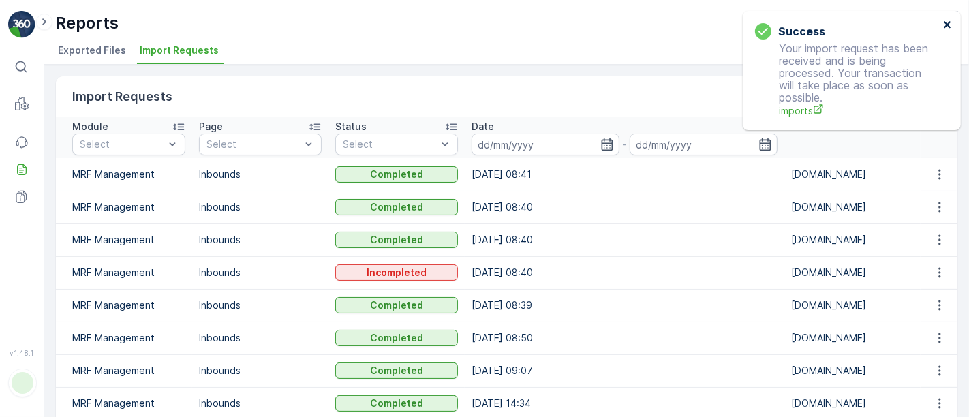
click at [944, 26] on icon "close" at bounding box center [948, 24] width 10 height 11
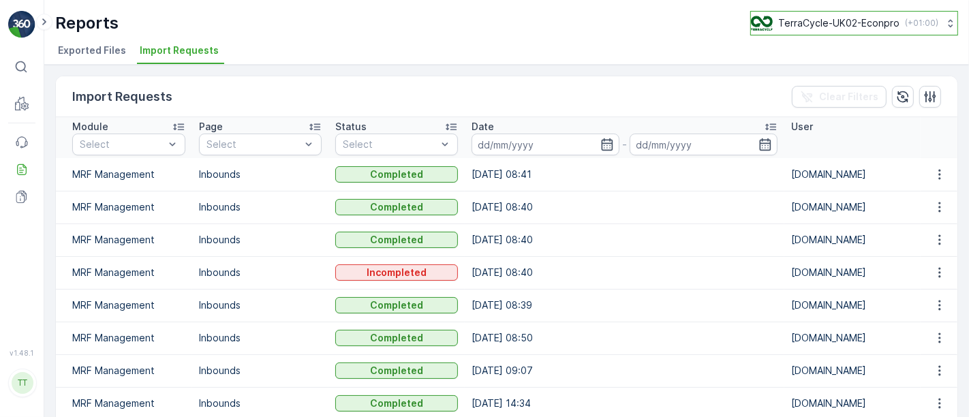
click at [815, 24] on p "TerraCycle-UK02-Econpro" at bounding box center [838, 23] width 121 height 14
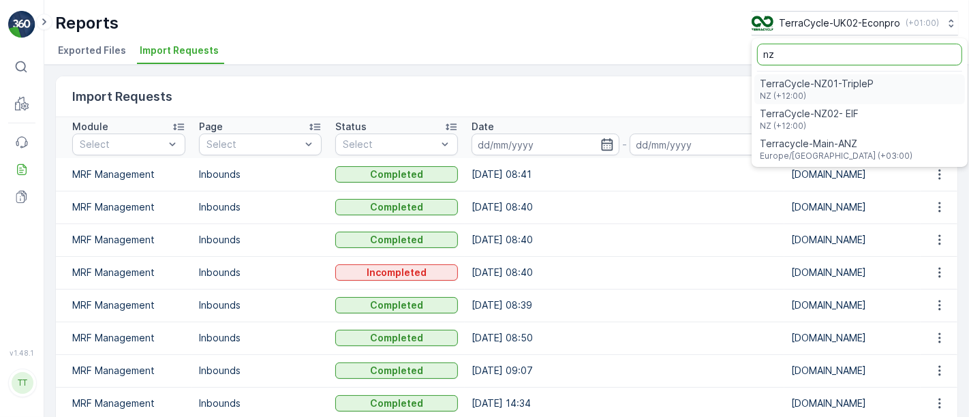
type input "nz"
click at [799, 85] on span "TerraCycle-NZ01-TripleP" at bounding box center [817, 84] width 114 height 14
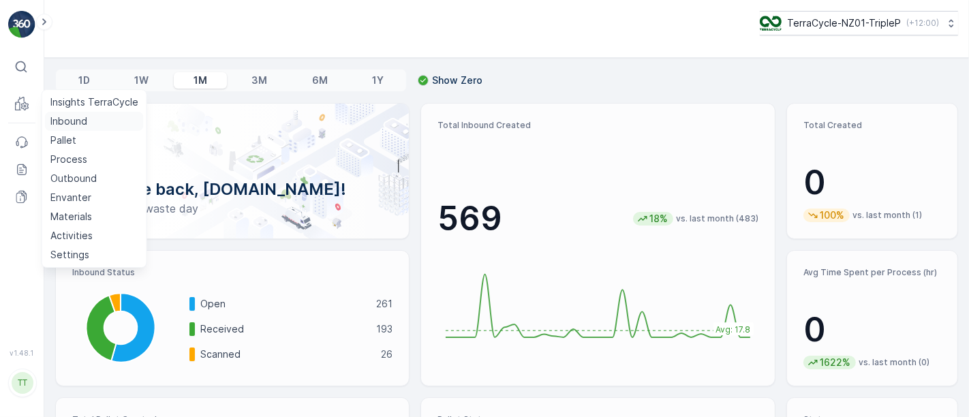
click at [63, 119] on p "Inbound" at bounding box center [68, 121] width 37 height 14
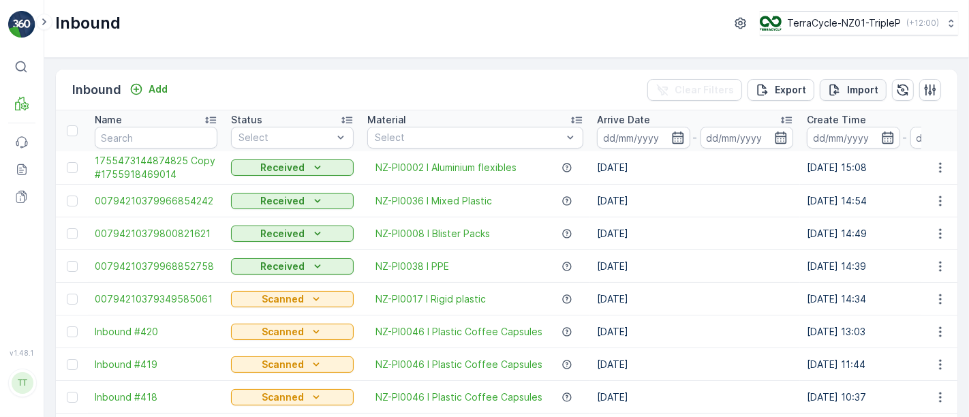
click at [853, 87] on p "Import" at bounding box center [862, 90] width 31 height 14
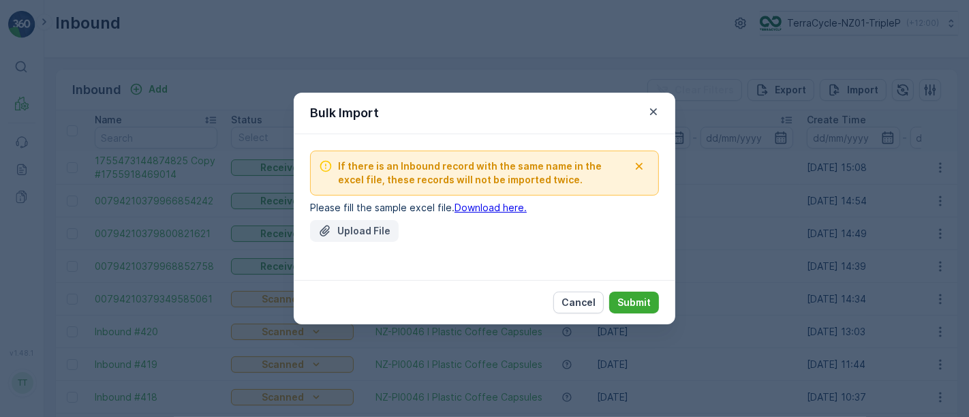
click at [358, 233] on p "Upload File" at bounding box center [363, 231] width 53 height 14
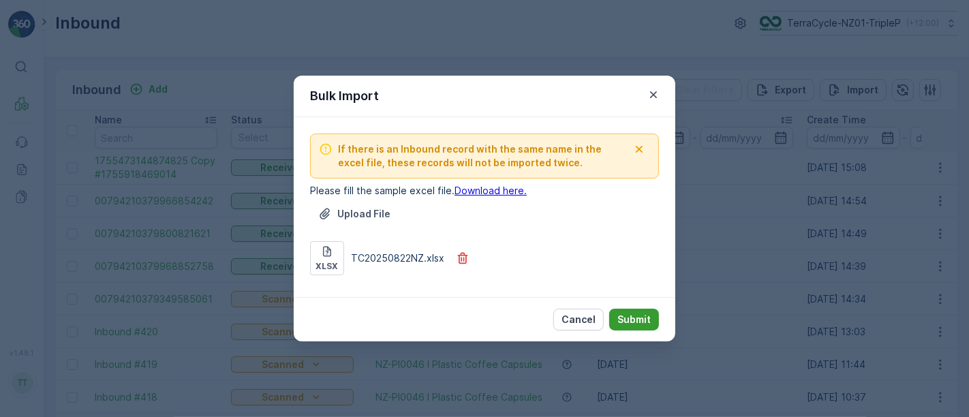
click at [634, 314] on p "Submit" at bounding box center [633, 320] width 33 height 14
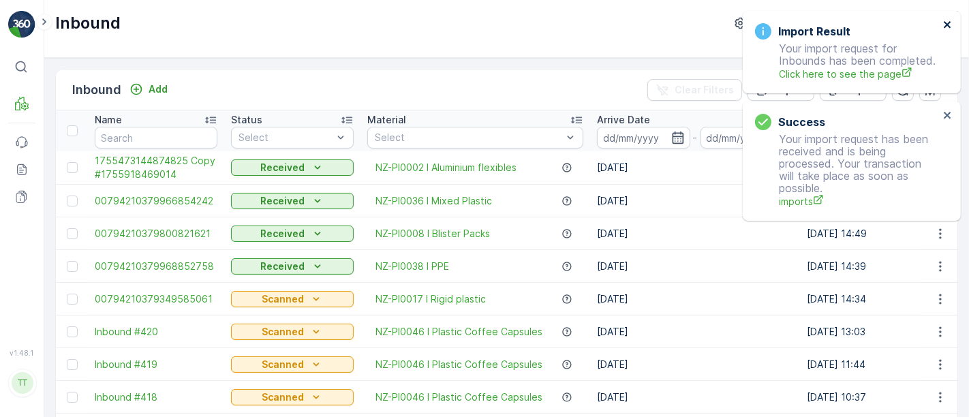
click at [943, 24] on icon "close" at bounding box center [948, 24] width 10 height 11
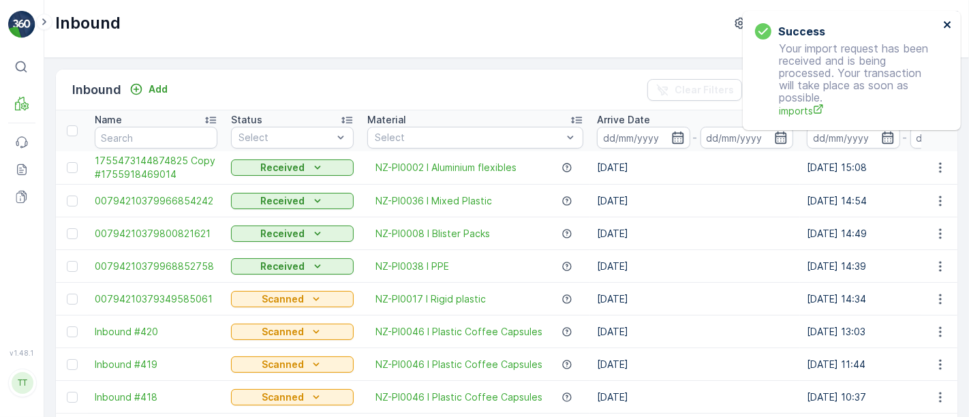
click at [943, 24] on icon "close" at bounding box center [948, 24] width 10 height 11
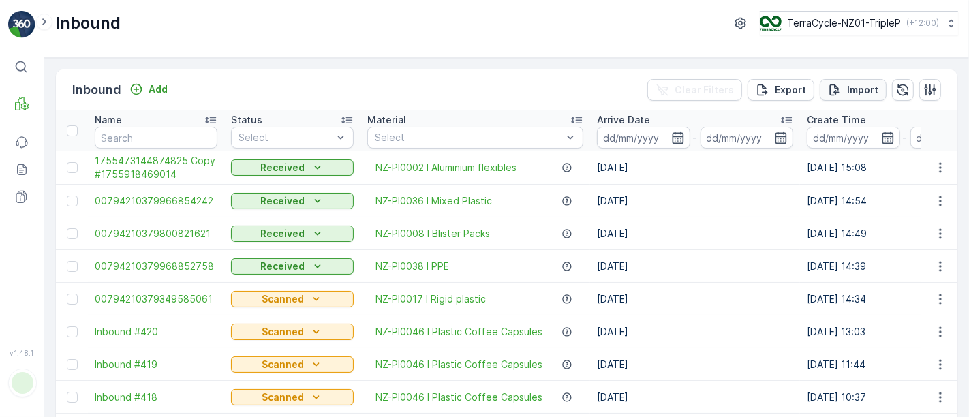
click at [850, 95] on p "Import" at bounding box center [862, 90] width 31 height 14
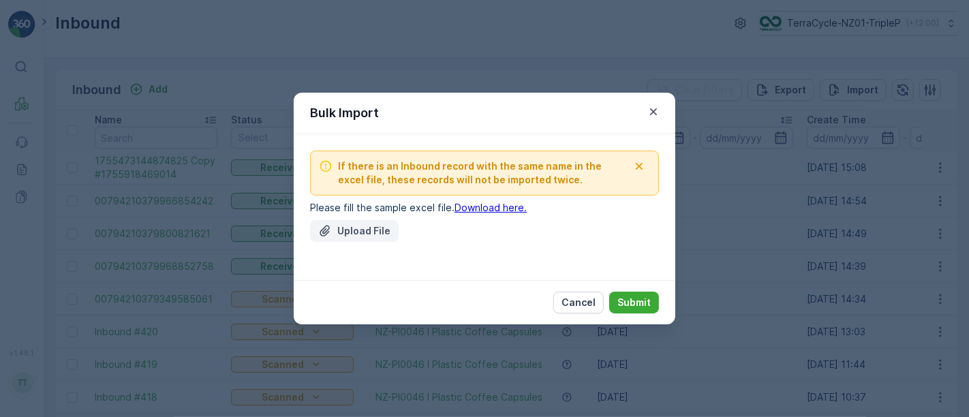
click at [351, 230] on p "Upload File" at bounding box center [363, 231] width 53 height 14
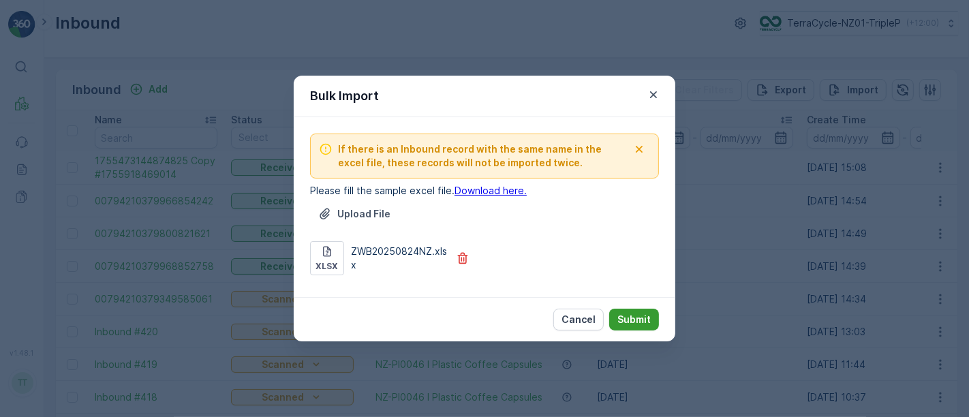
click at [632, 319] on p "Submit" at bounding box center [633, 320] width 33 height 14
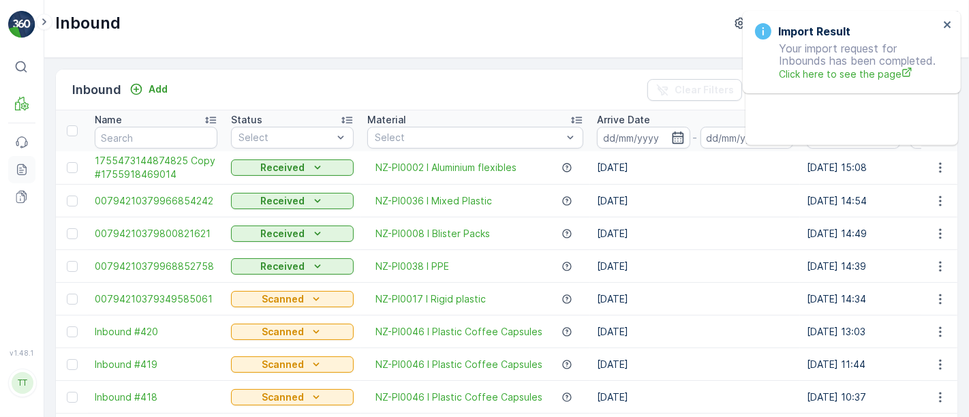
click at [17, 172] on icon at bounding box center [22, 169] width 10 height 11
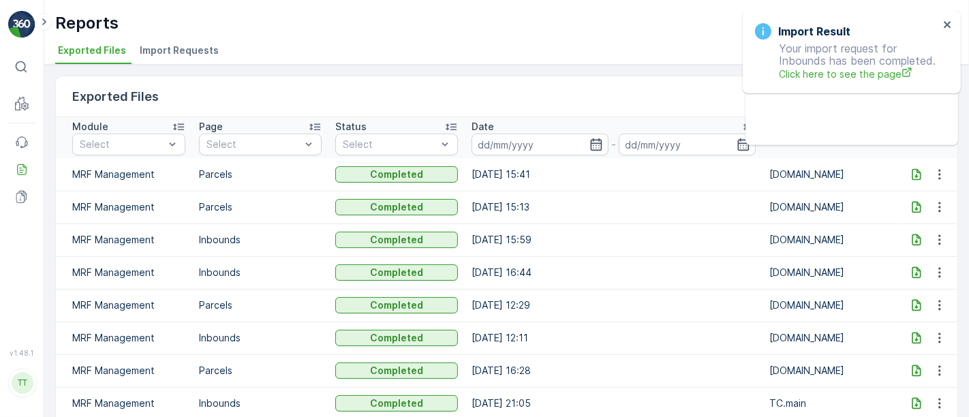
click at [181, 49] on span "Import Requests" at bounding box center [179, 51] width 79 height 14
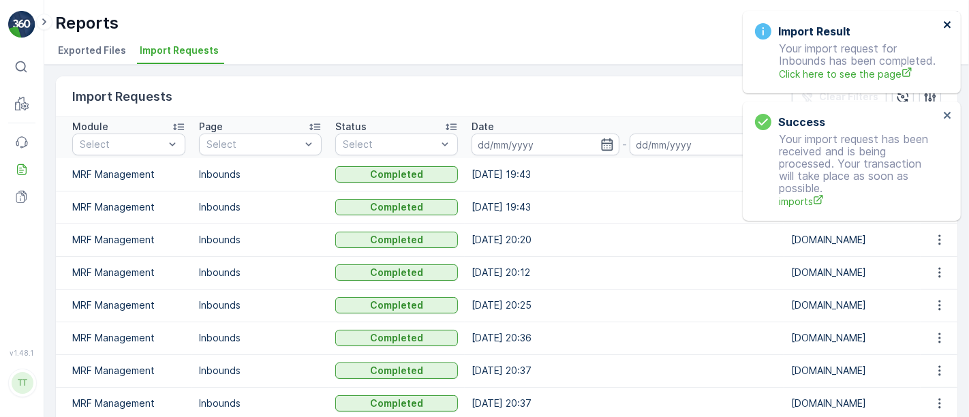
click at [943, 26] on icon "close" at bounding box center [948, 24] width 10 height 11
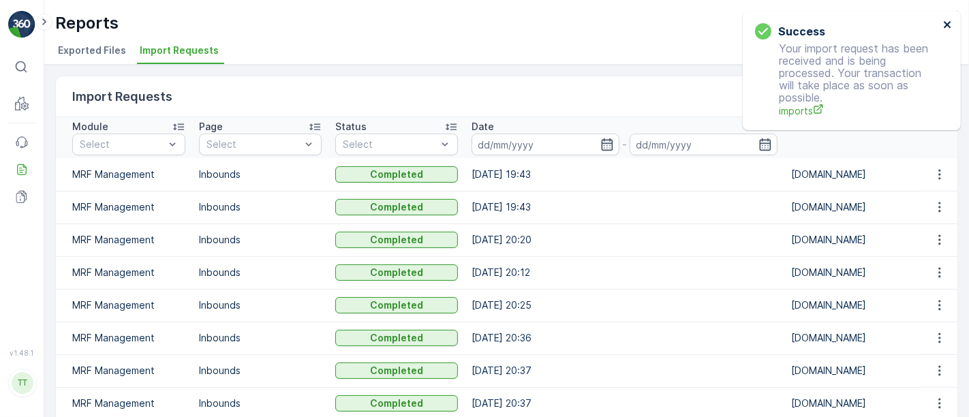
click at [943, 26] on icon "close" at bounding box center [948, 24] width 10 height 11
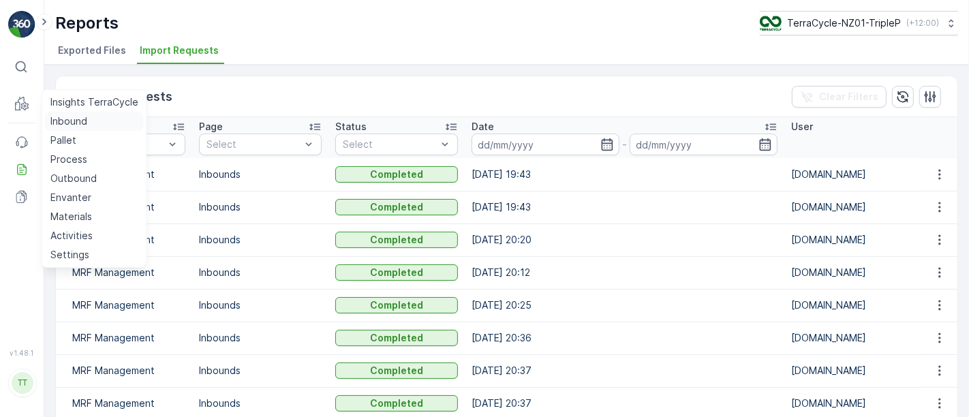
click at [68, 123] on p "Inbound" at bounding box center [68, 121] width 37 height 14
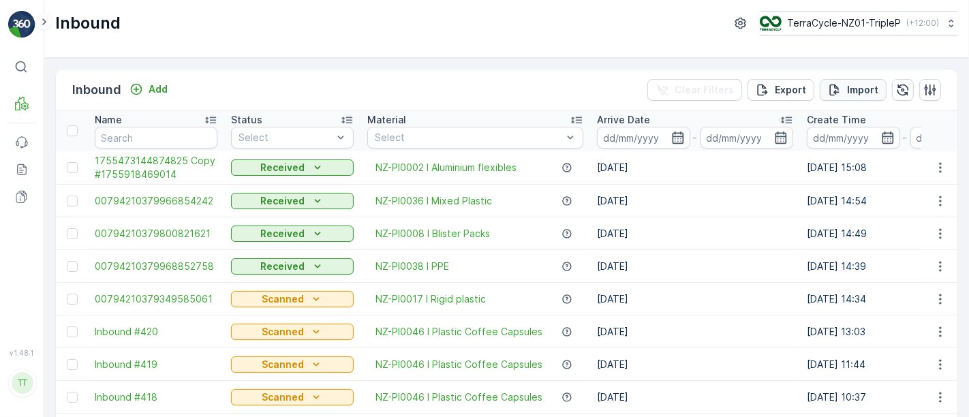
click at [835, 87] on icon "Import" at bounding box center [835, 90] width 10 height 12
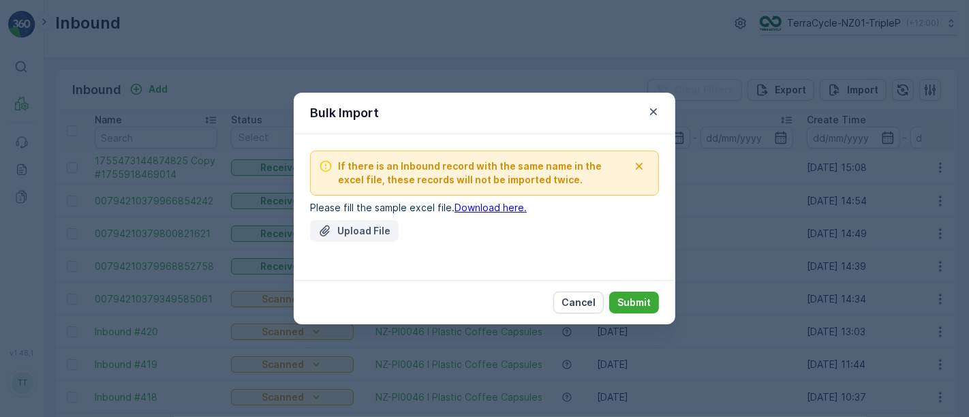
click at [356, 240] on button "Upload File" at bounding box center [354, 231] width 89 height 22
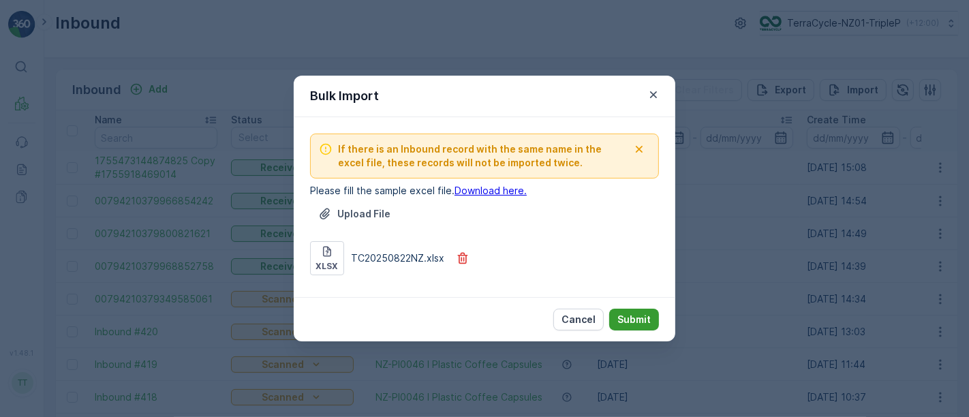
click at [640, 319] on p "Submit" at bounding box center [633, 320] width 33 height 14
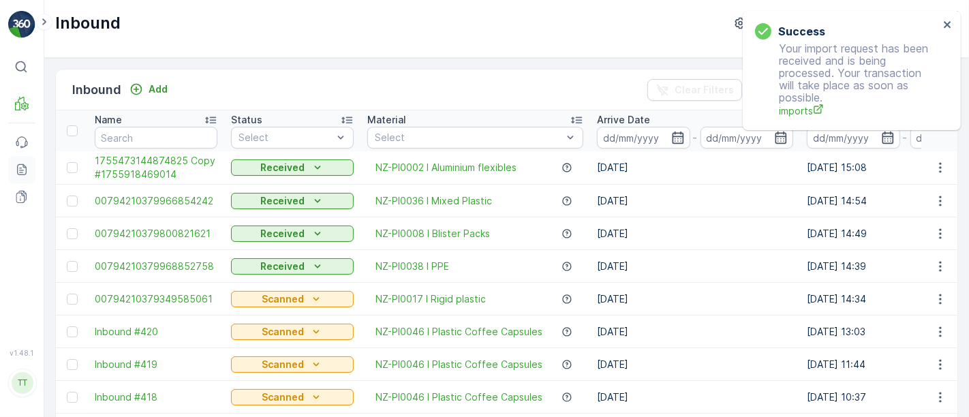
click at [24, 167] on icon at bounding box center [22, 170] width 14 height 14
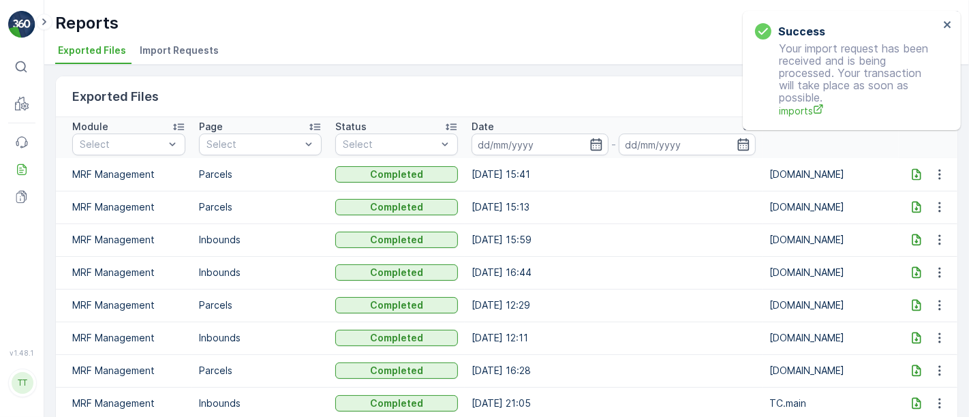
click at [183, 41] on li "Import Requests" at bounding box center [180, 52] width 87 height 23
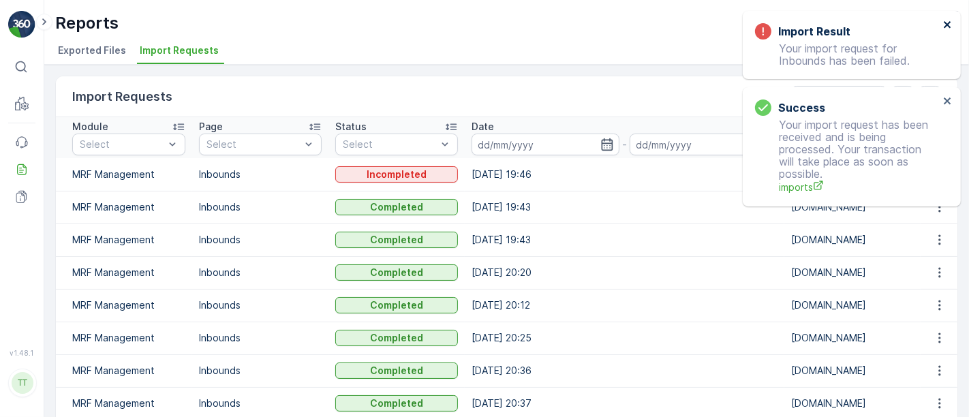
click at [951, 26] on icon "close" at bounding box center [948, 24] width 10 height 11
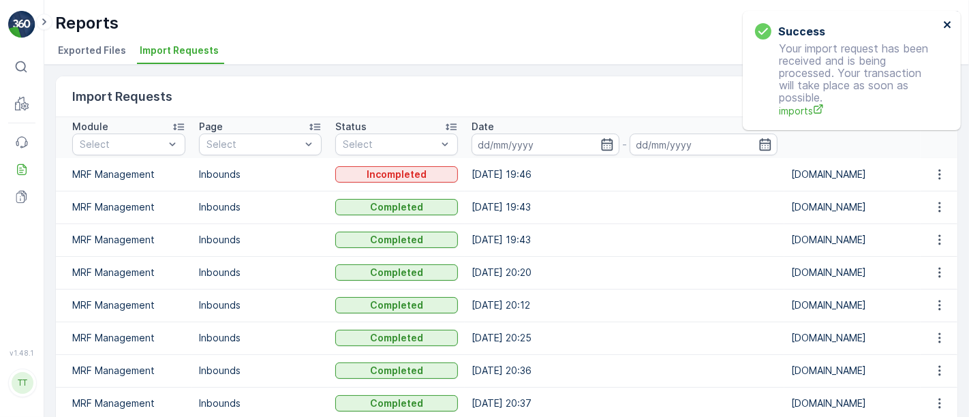
click at [945, 25] on icon "close" at bounding box center [948, 24] width 10 height 11
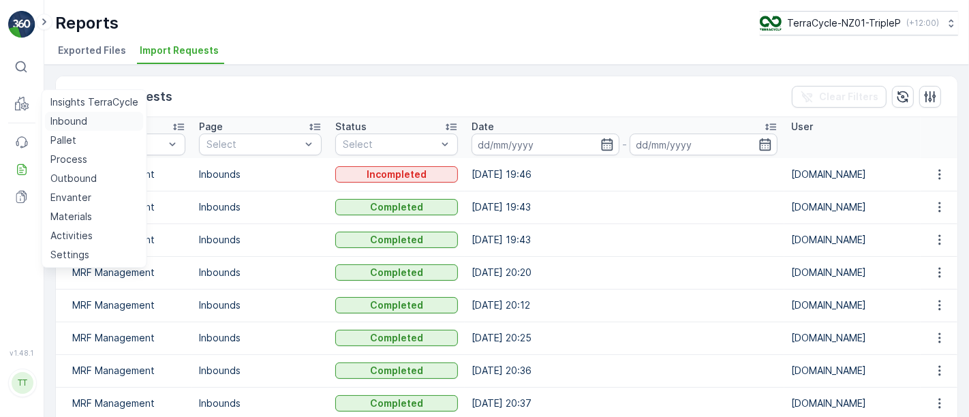
click at [57, 123] on p "Inbound" at bounding box center [68, 121] width 37 height 14
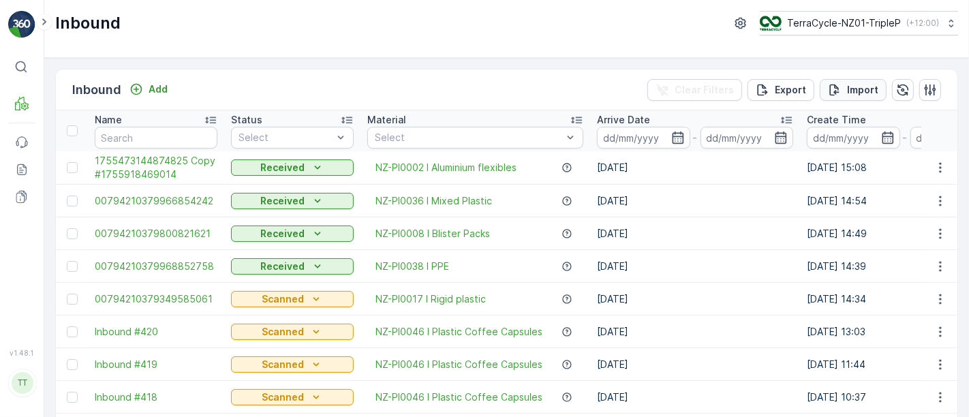
click at [857, 89] on p "Import" at bounding box center [862, 90] width 31 height 14
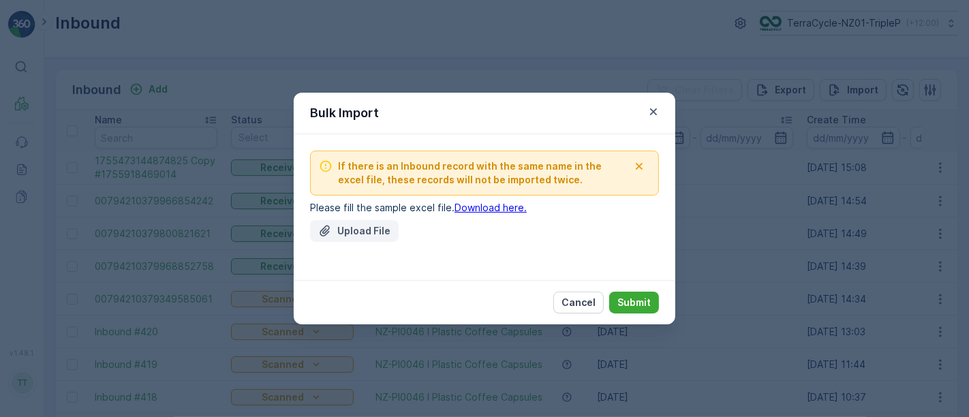
click at [373, 230] on p "Upload File" at bounding box center [363, 231] width 53 height 14
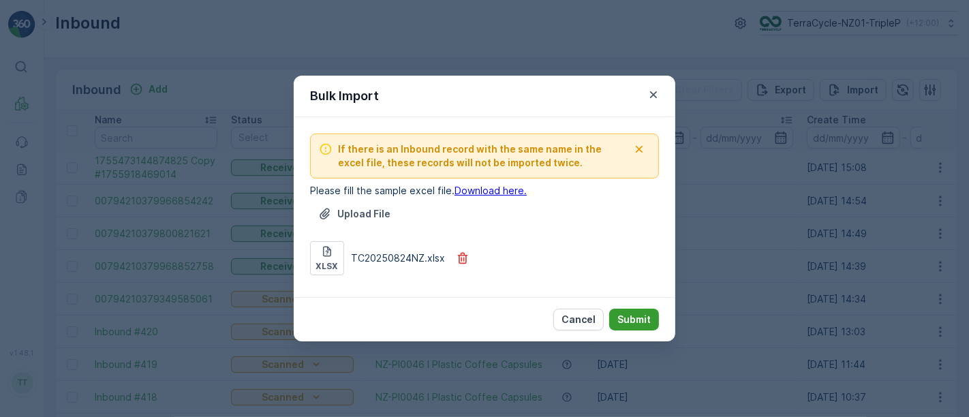
click at [636, 321] on p "Submit" at bounding box center [633, 320] width 33 height 14
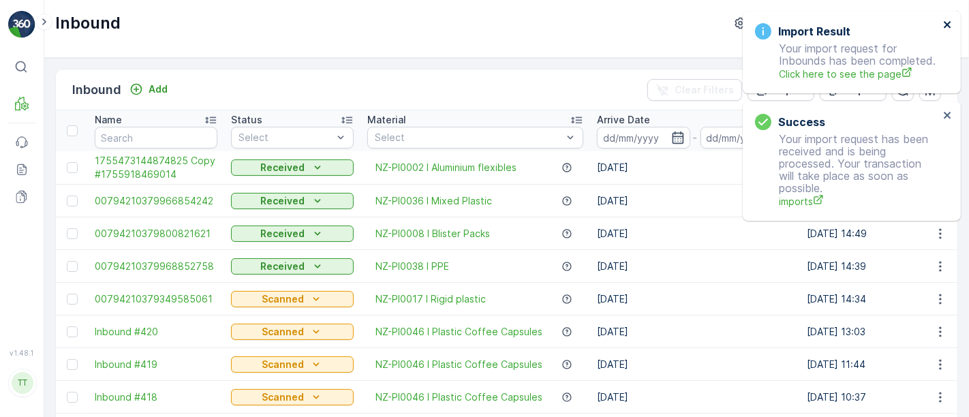
click at [946, 24] on icon "close" at bounding box center [946, 24] width 7 height 7
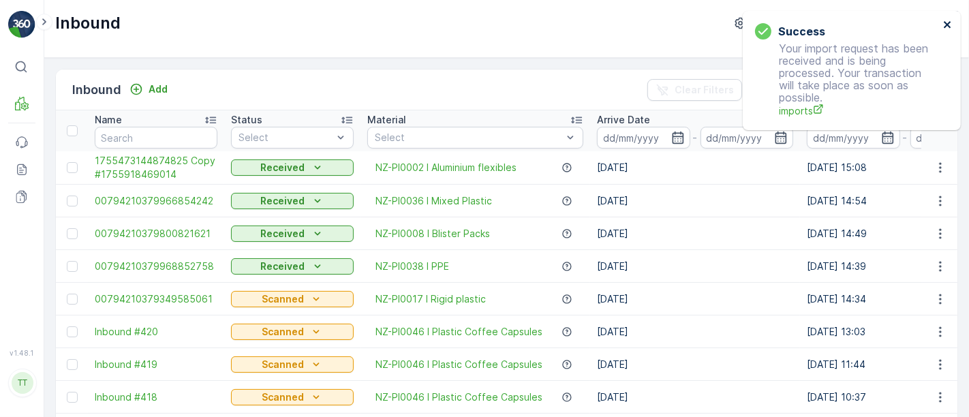
drag, startPoint x: 946, startPoint y: 27, endPoint x: 882, endPoint y: 41, distance: 64.9
click at [946, 26] on icon "close" at bounding box center [946, 24] width 7 height 7
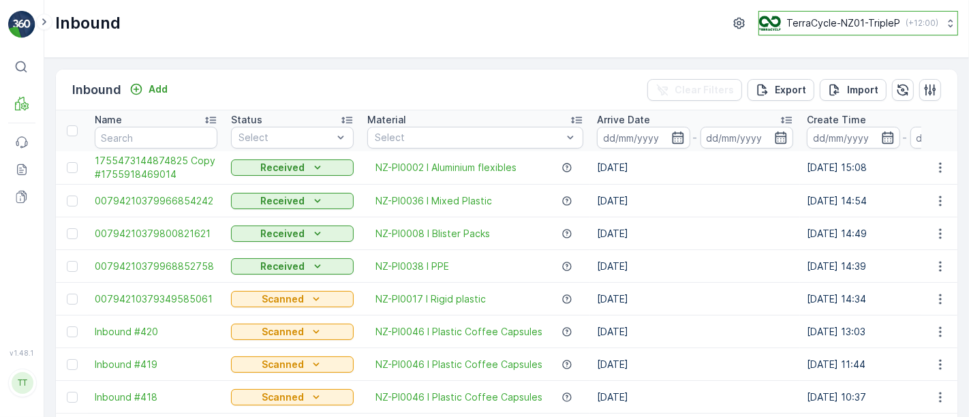
click at [800, 23] on p "TerraCycle-NZ01-TripleP" at bounding box center [843, 23] width 114 height 14
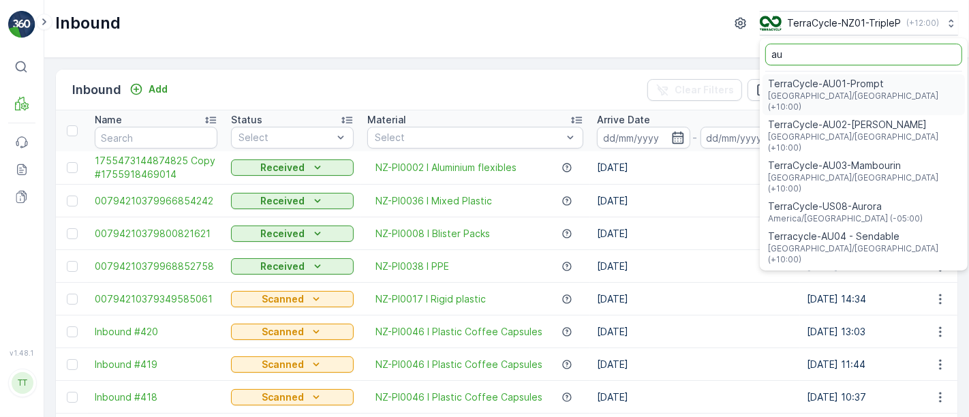
type input "au"
click at [807, 87] on span "TerraCycle-AU01-Prompt" at bounding box center [863, 84] width 191 height 14
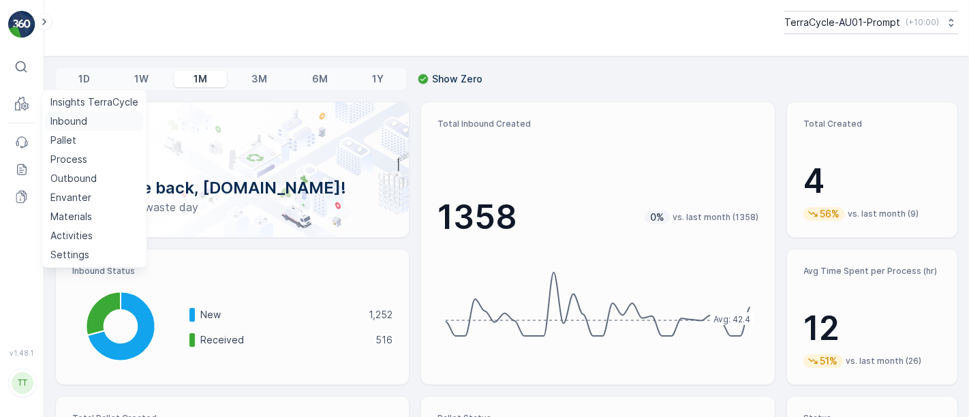
click at [63, 118] on p "Inbound" at bounding box center [68, 121] width 37 height 14
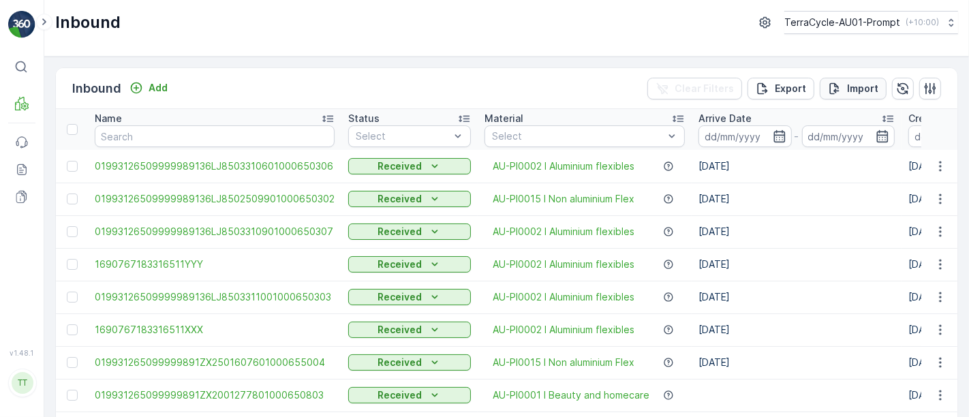
click at [870, 89] on p "Import" at bounding box center [862, 89] width 31 height 14
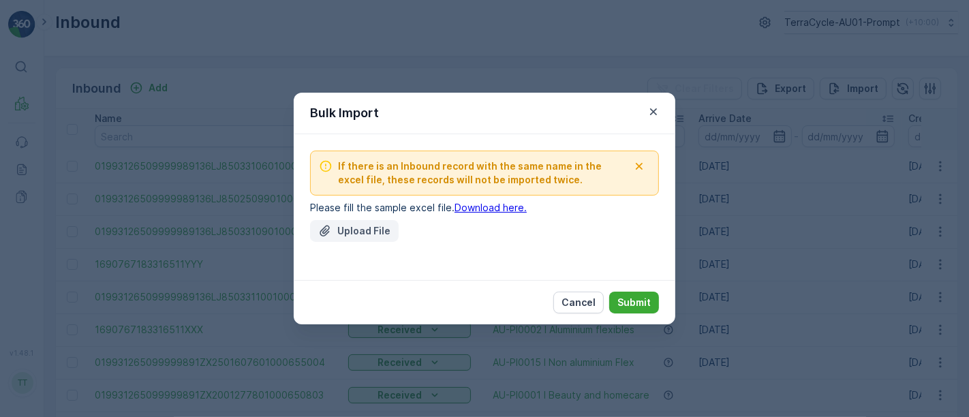
click at [363, 233] on p "Upload File" at bounding box center [363, 231] width 53 height 14
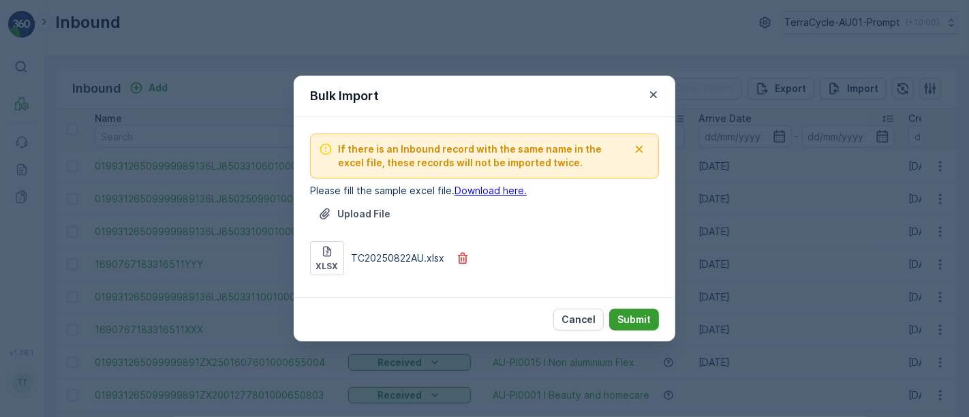
click at [638, 323] on p "Submit" at bounding box center [633, 320] width 33 height 14
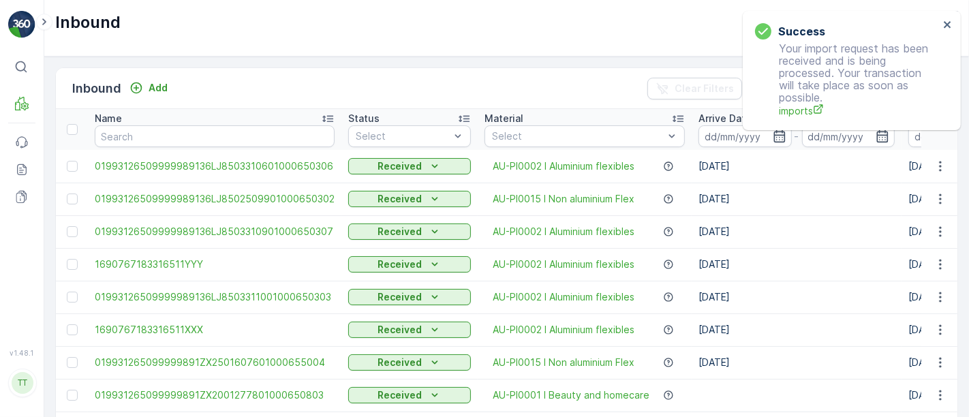
click at [939, 29] on div "Success Your import request has been received and is being processed. Your tran…" at bounding box center [847, 70] width 192 height 103
click at [946, 23] on icon "close" at bounding box center [946, 24] width 7 height 7
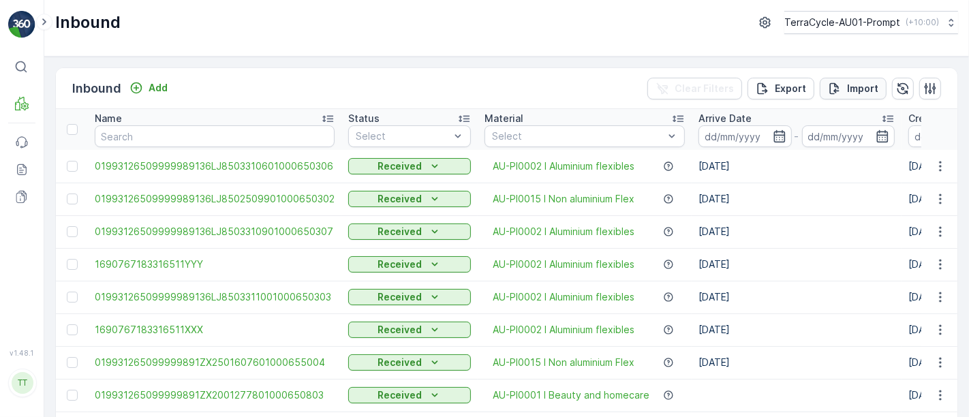
click at [858, 89] on p "Import" at bounding box center [862, 89] width 31 height 14
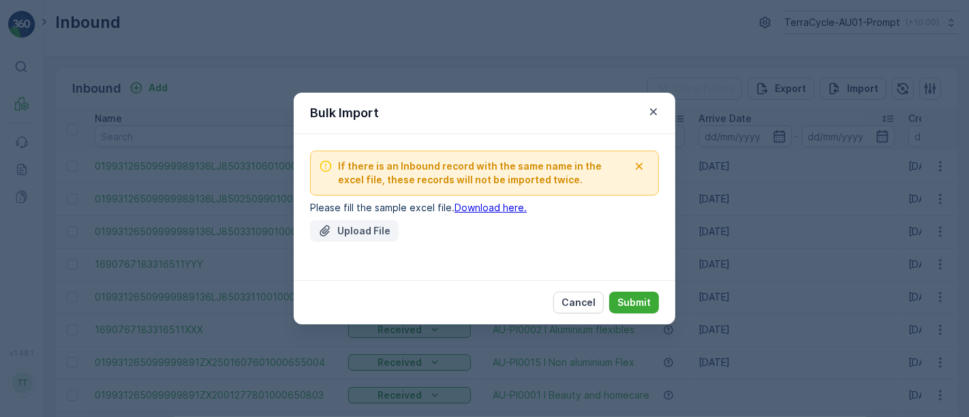
click at [345, 230] on p "Upload File" at bounding box center [363, 231] width 53 height 14
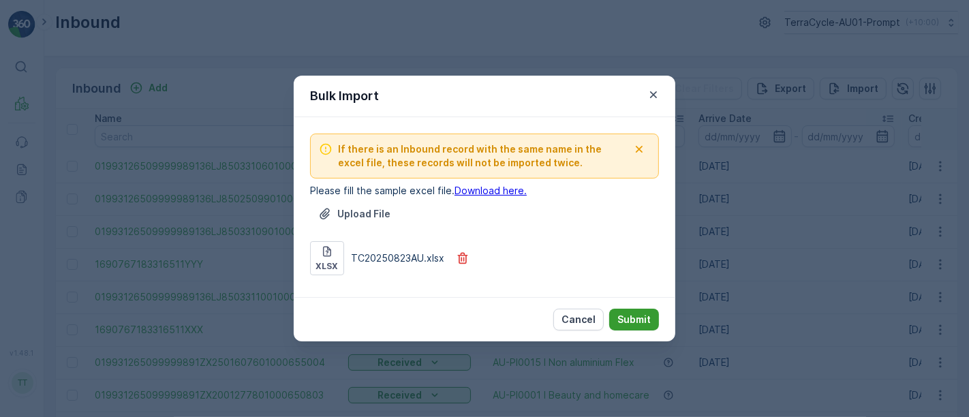
click at [625, 316] on p "Submit" at bounding box center [633, 320] width 33 height 14
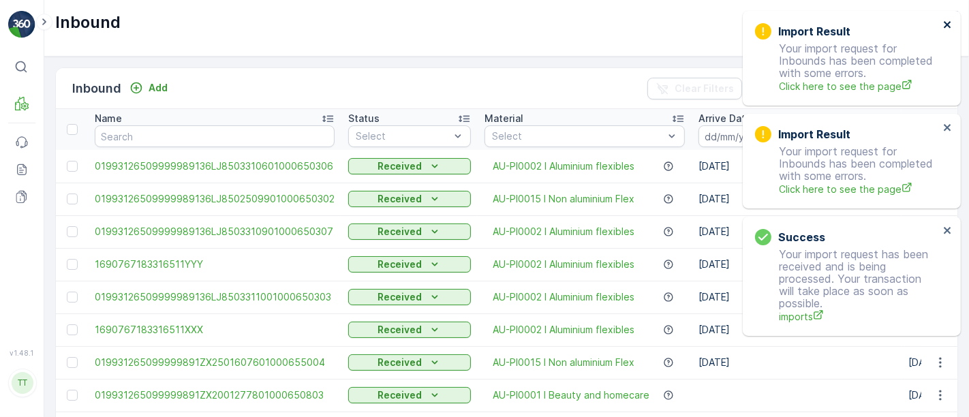
click at [950, 24] on icon "close" at bounding box center [948, 24] width 10 height 11
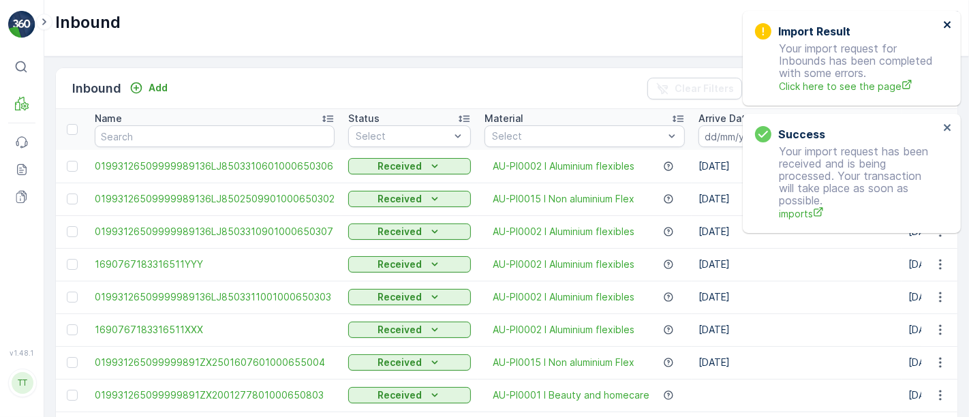
click at [943, 25] on icon "close" at bounding box center [948, 24] width 10 height 11
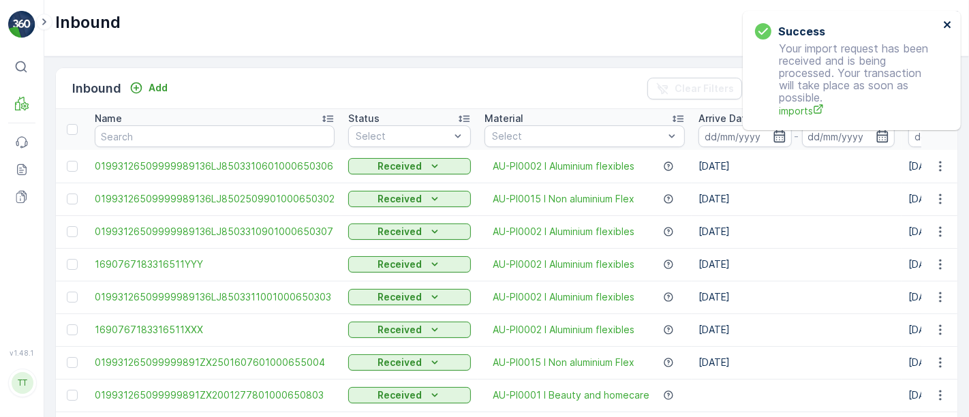
click at [946, 20] on icon "close" at bounding box center [948, 24] width 10 height 11
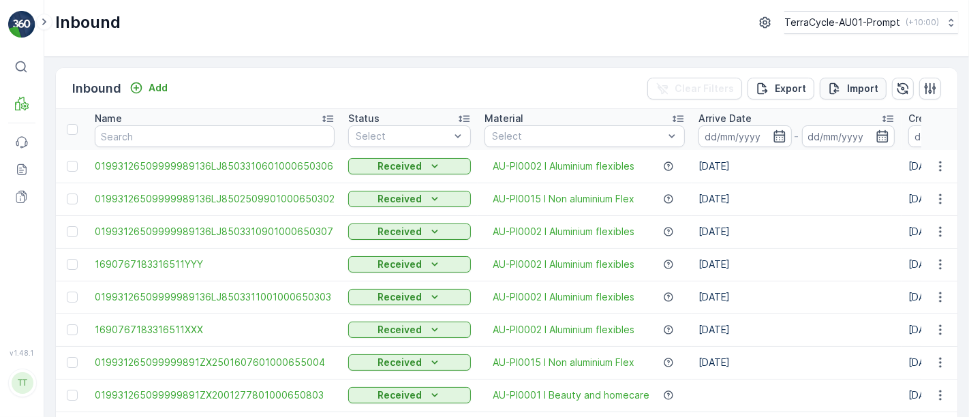
click at [840, 87] on div "Import" at bounding box center [853, 89] width 50 height 14
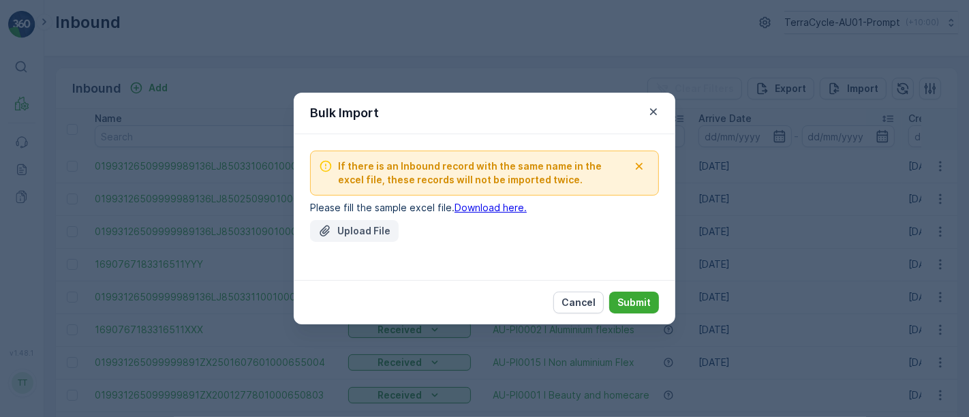
click at [334, 234] on div "Upload File" at bounding box center [354, 231] width 72 height 14
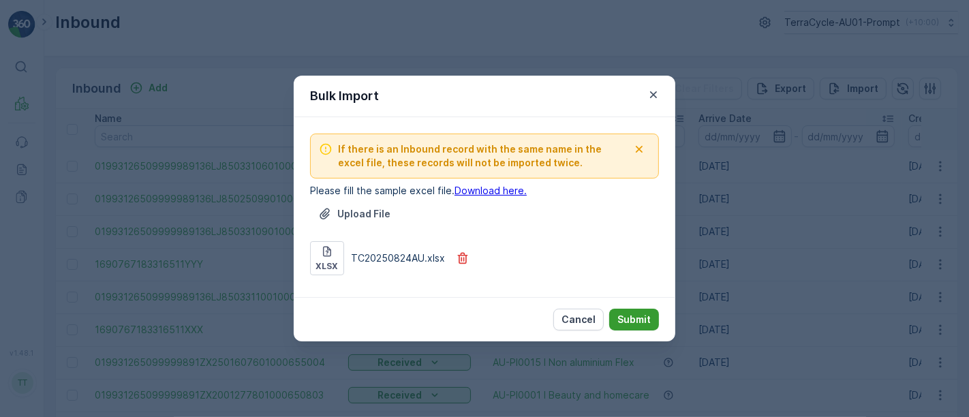
click at [633, 313] on p "Submit" at bounding box center [633, 320] width 33 height 14
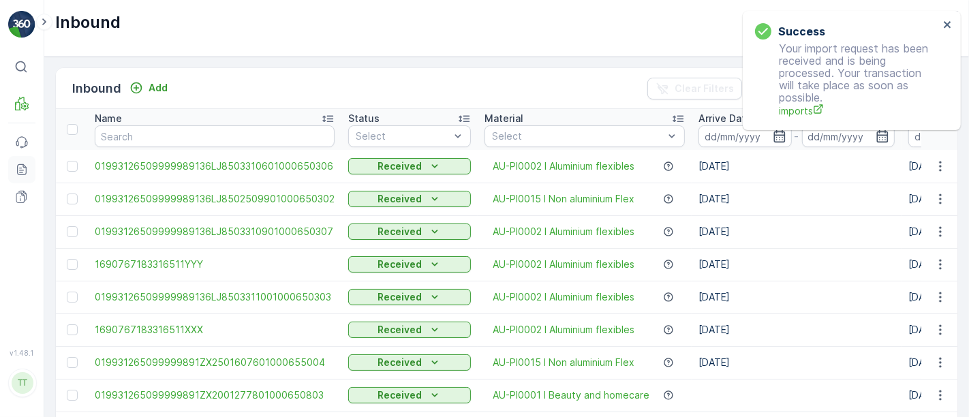
click at [16, 168] on icon at bounding box center [22, 170] width 14 height 14
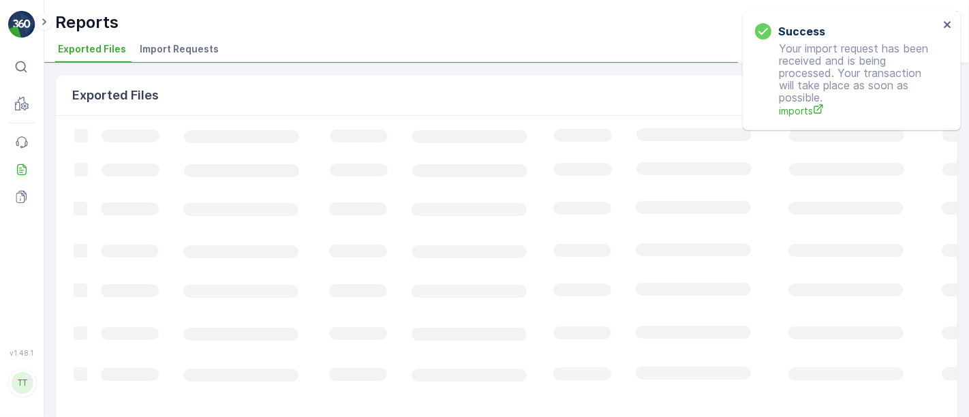
click at [174, 48] on span "Import Requests" at bounding box center [179, 49] width 79 height 14
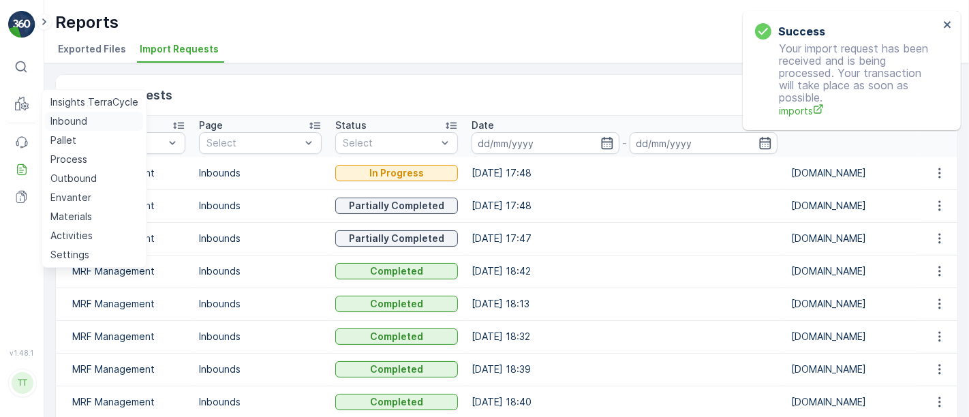
click at [74, 120] on p "Inbound" at bounding box center [68, 121] width 37 height 14
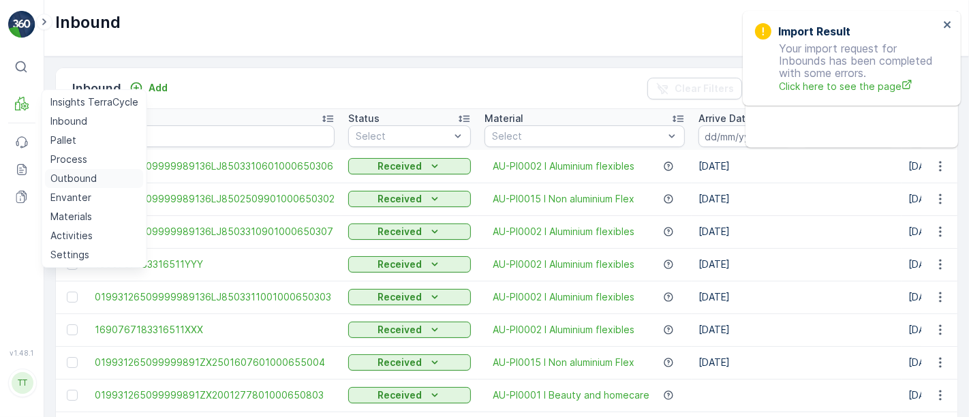
click at [66, 183] on p "Outbound" at bounding box center [73, 179] width 46 height 14
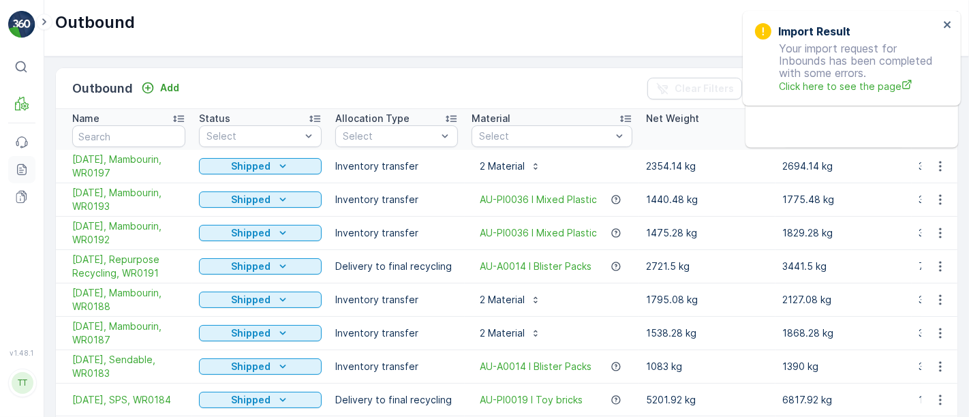
click at [24, 168] on icon at bounding box center [22, 170] width 14 height 14
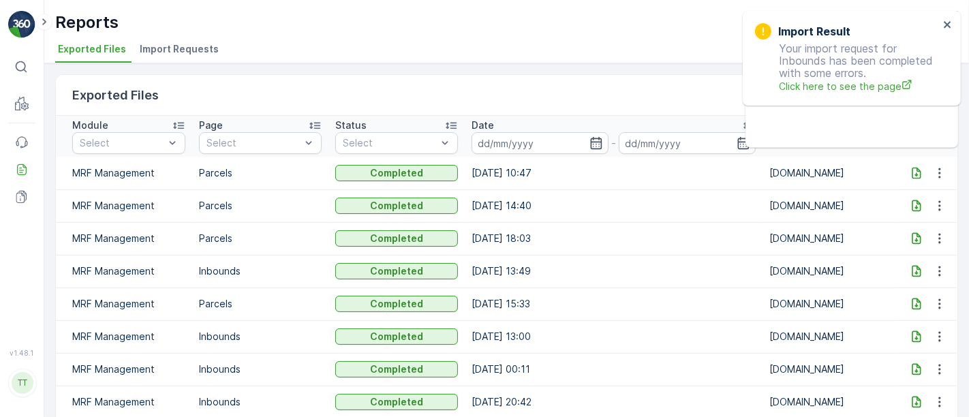
click at [167, 50] on span "Import Requests" at bounding box center [179, 49] width 79 height 14
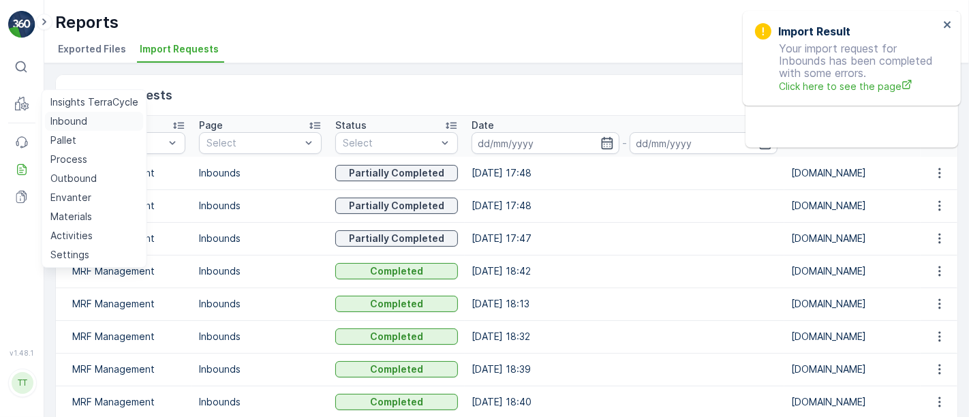
click at [64, 126] on p "Inbound" at bounding box center [68, 121] width 37 height 14
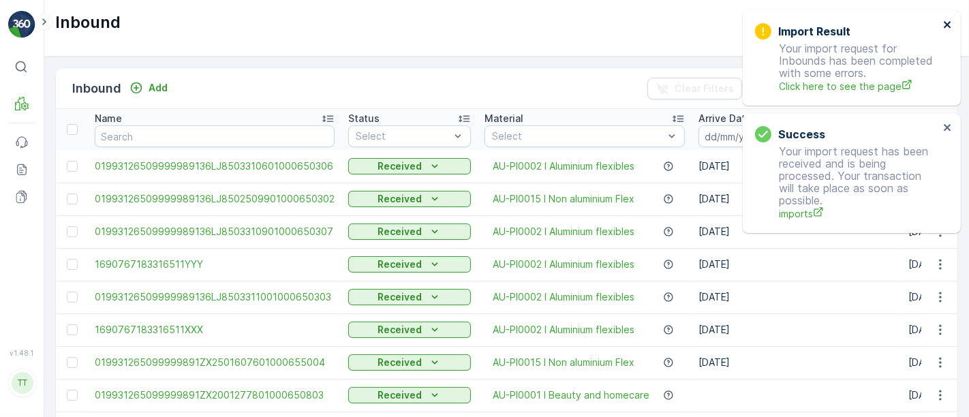
click at [950, 22] on icon "close" at bounding box center [948, 24] width 10 height 11
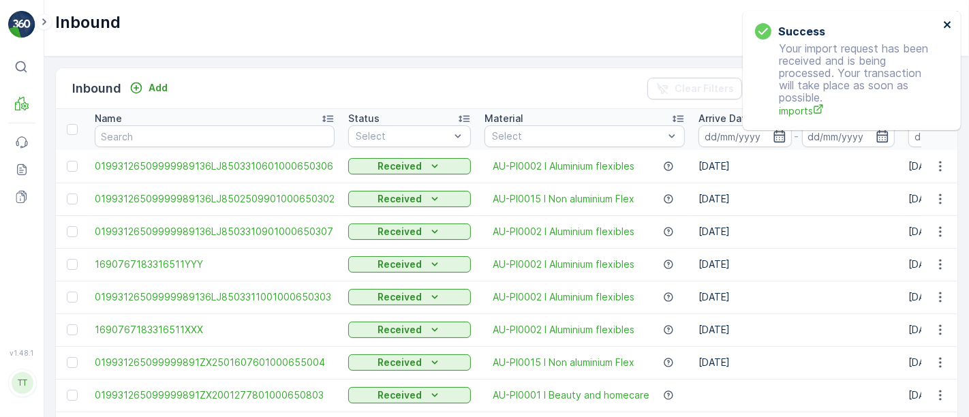
click at [948, 22] on icon "close" at bounding box center [948, 24] width 10 height 11
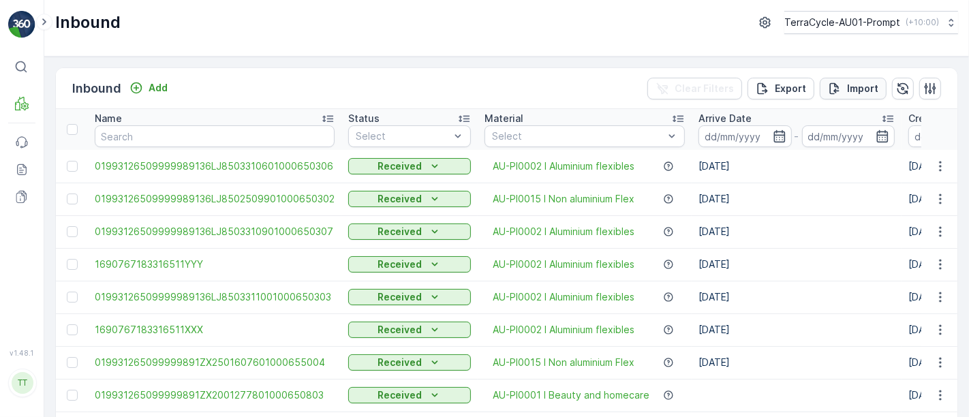
click at [842, 89] on div "Import" at bounding box center [853, 89] width 50 height 14
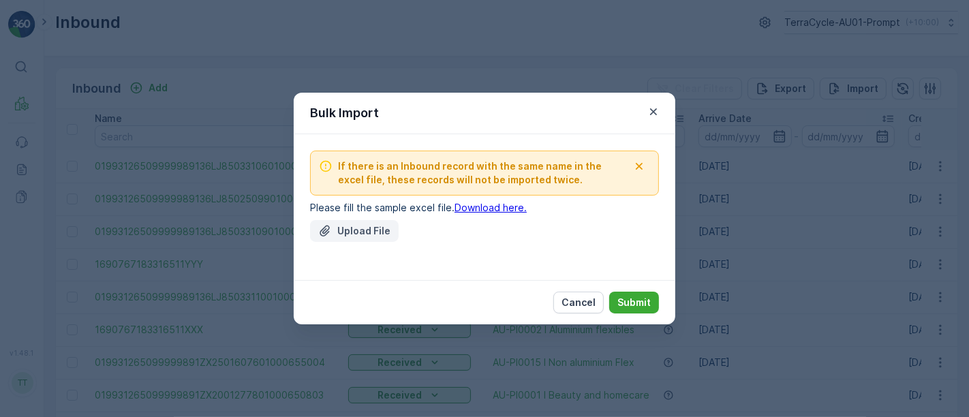
click at [360, 227] on p "Upload File" at bounding box center [363, 231] width 53 height 14
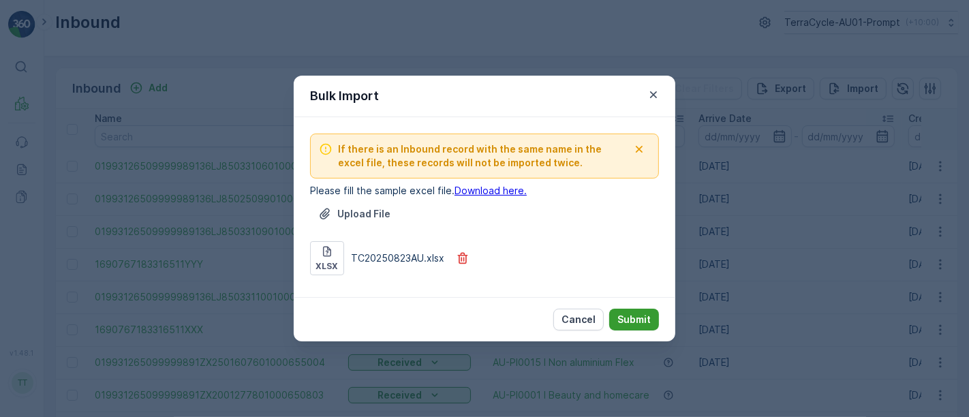
click at [641, 314] on p "Submit" at bounding box center [633, 320] width 33 height 14
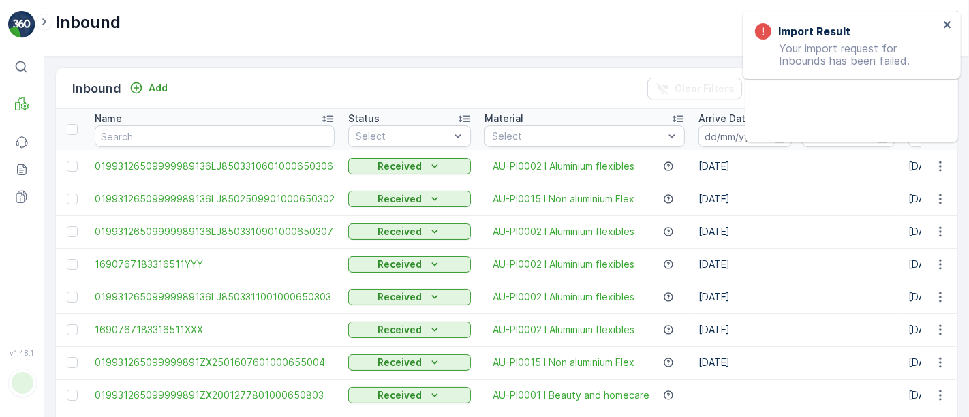
click at [580, 76] on div "Inbound Add Clear Filters Export Import" at bounding box center [506, 88] width 901 height 41
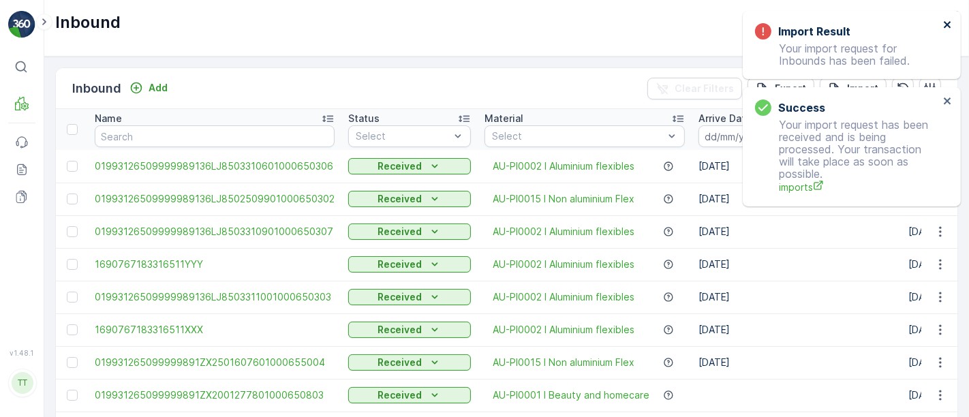
click at [946, 27] on icon "close" at bounding box center [948, 24] width 10 height 11
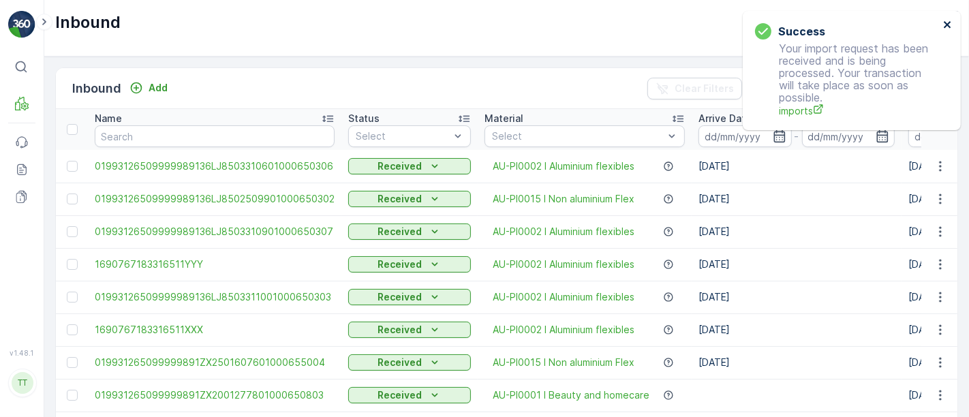
click at [943, 20] on icon "close" at bounding box center [948, 24] width 10 height 11
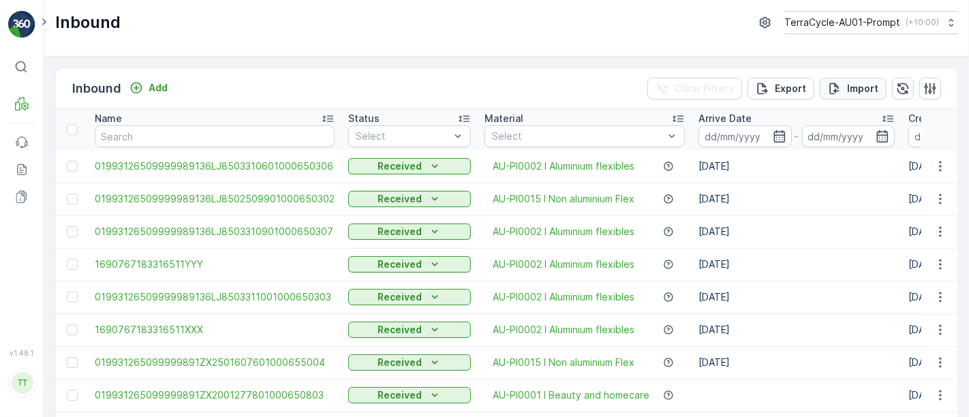
click at [844, 89] on div "Import" at bounding box center [853, 89] width 50 height 14
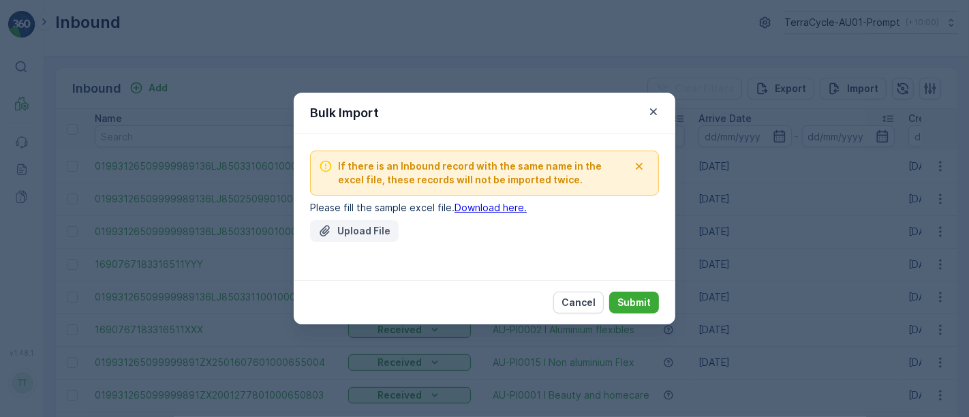
click at [346, 225] on p "Upload File" at bounding box center [363, 231] width 53 height 14
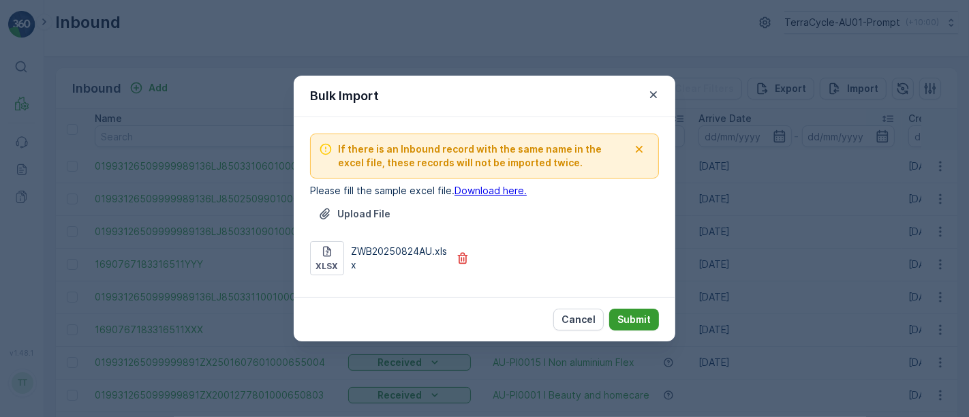
click at [625, 319] on p "Submit" at bounding box center [633, 320] width 33 height 14
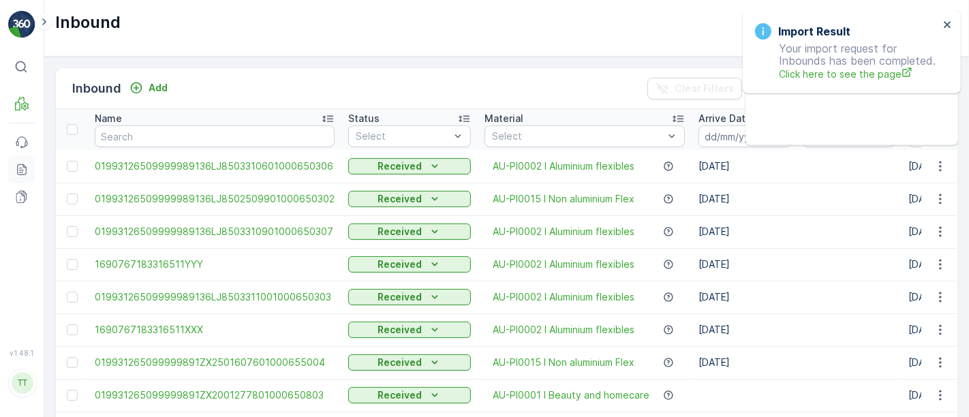
click at [19, 176] on link "Reports" at bounding box center [21, 169] width 27 height 27
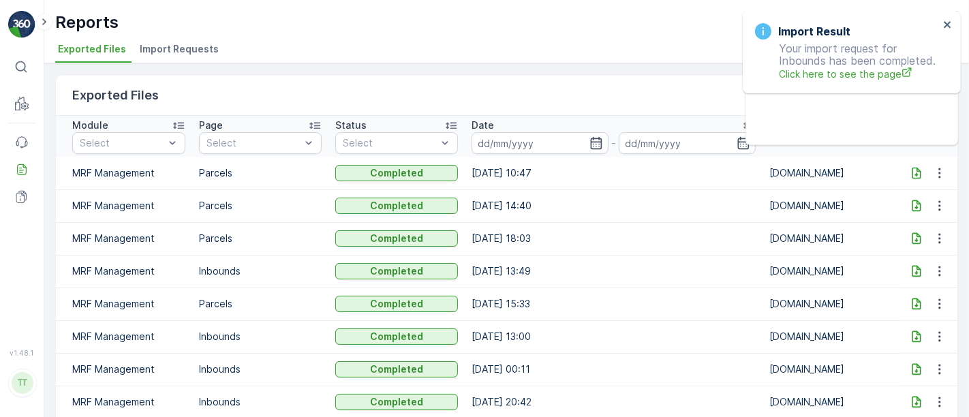
click at [165, 50] on span "Import Requests" at bounding box center [179, 49] width 79 height 14
